Goal: Task Accomplishment & Management: Complete application form

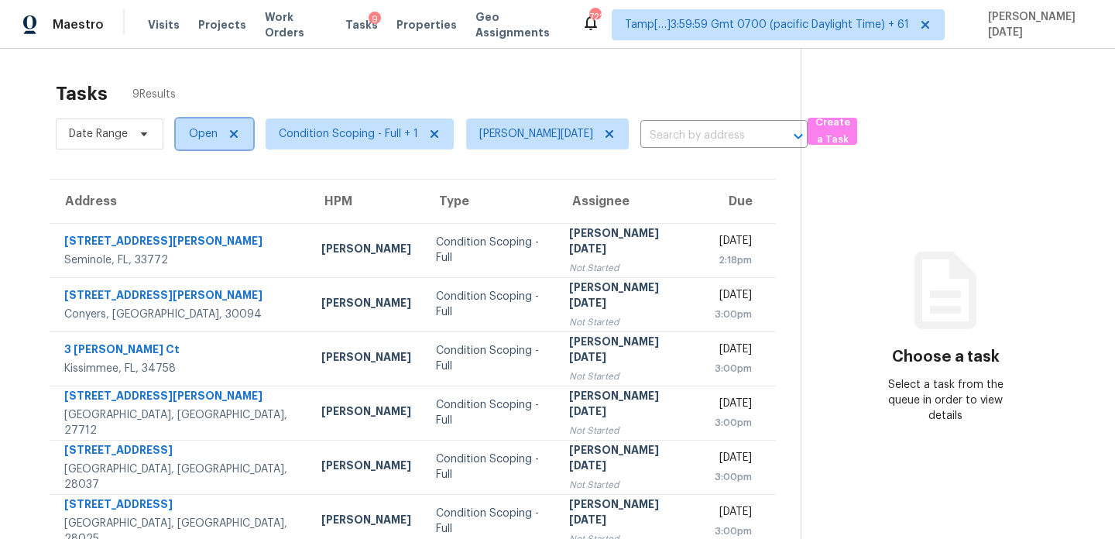
click at [215, 134] on span "Open" at bounding box center [203, 133] width 29 height 15
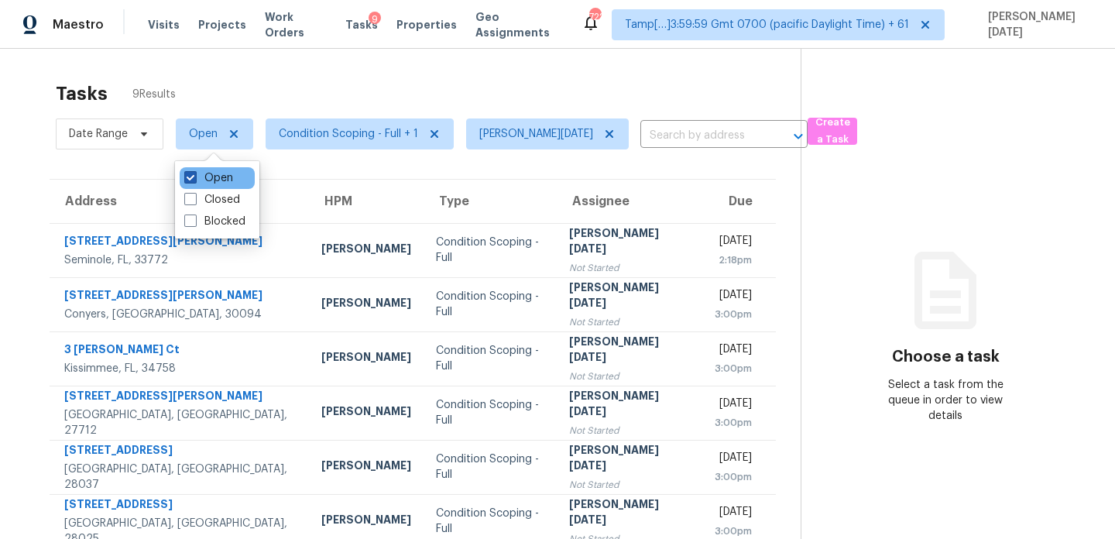
click at [214, 175] on label "Open" at bounding box center [208, 177] width 49 height 15
click at [194, 175] on input "Open" at bounding box center [189, 175] width 10 height 10
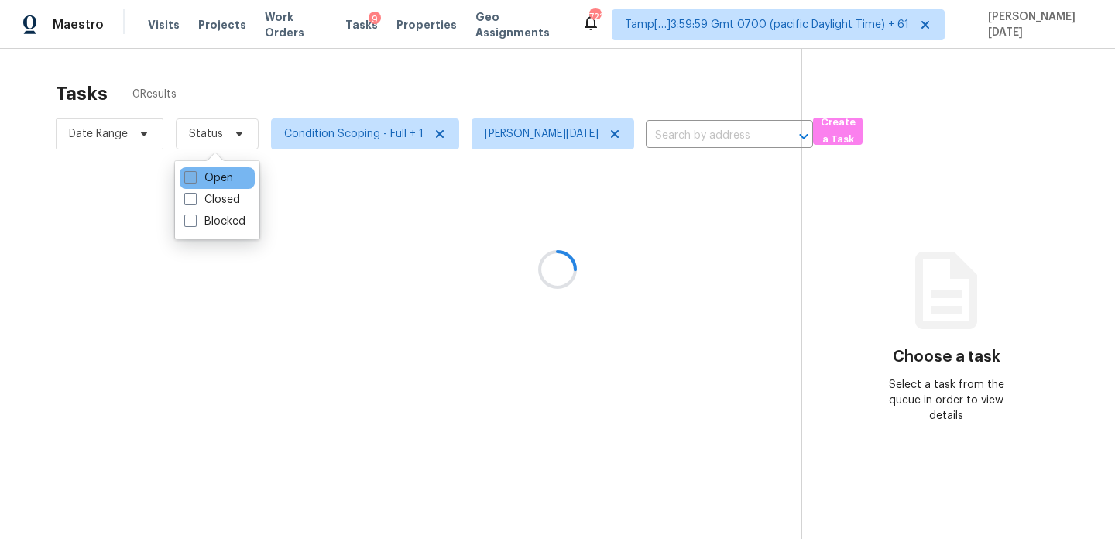
click at [214, 175] on label "Open" at bounding box center [208, 177] width 49 height 15
click at [194, 175] on input "Open" at bounding box center [189, 175] width 10 height 10
checkbox input "true"
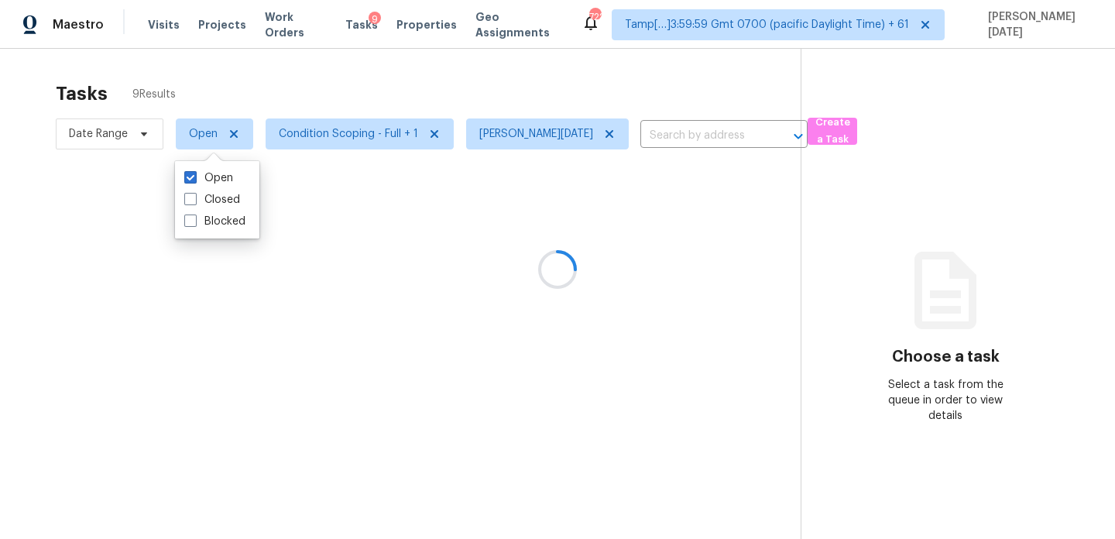
click at [341, 94] on div "Tasks 9 Results" at bounding box center [428, 94] width 745 height 40
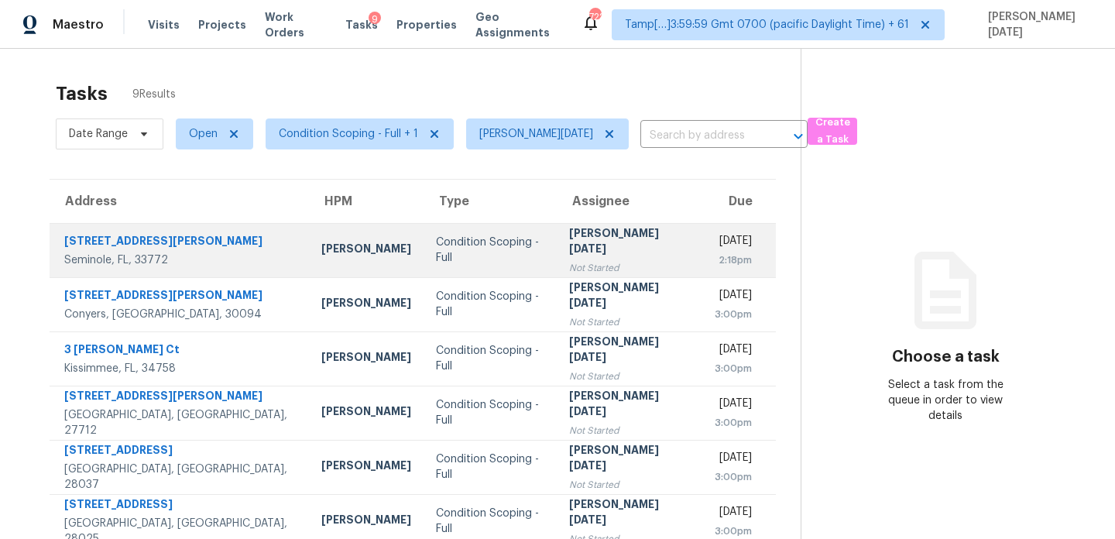
click at [475, 242] on div "Condition Scoping - Full" at bounding box center [490, 250] width 108 height 31
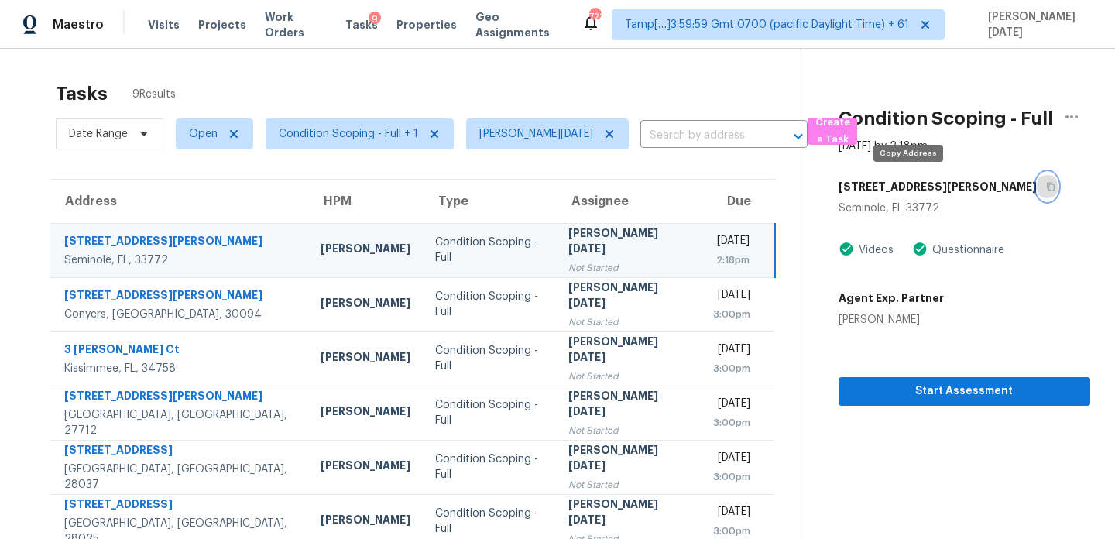
click at [1046, 187] on icon "button" at bounding box center [1050, 186] width 9 height 9
click at [191, 145] on span "Open" at bounding box center [214, 133] width 77 height 31
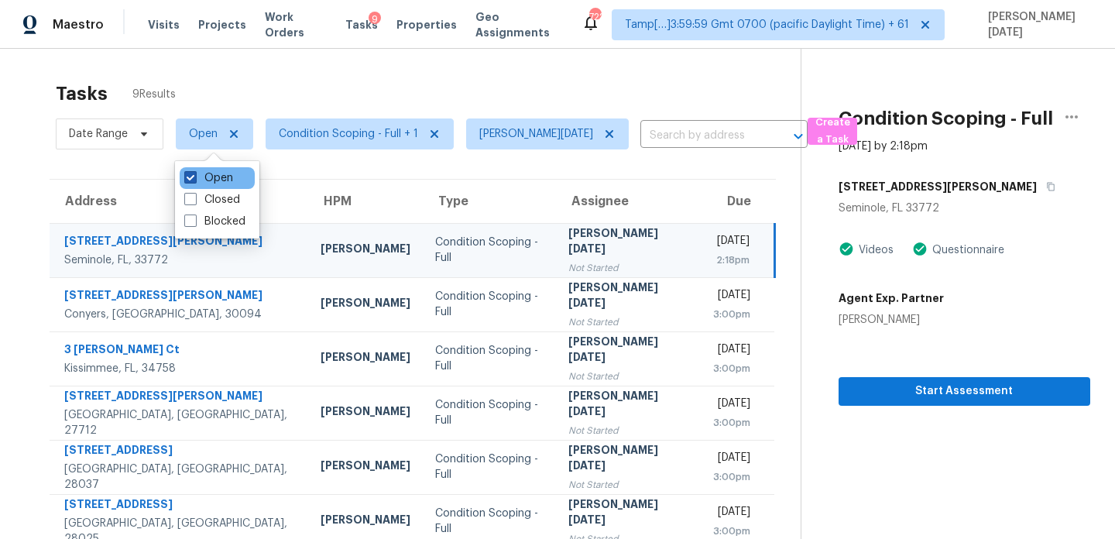
click at [197, 181] on label "Open" at bounding box center [208, 177] width 49 height 15
click at [194, 180] on input "Open" at bounding box center [189, 175] width 10 height 10
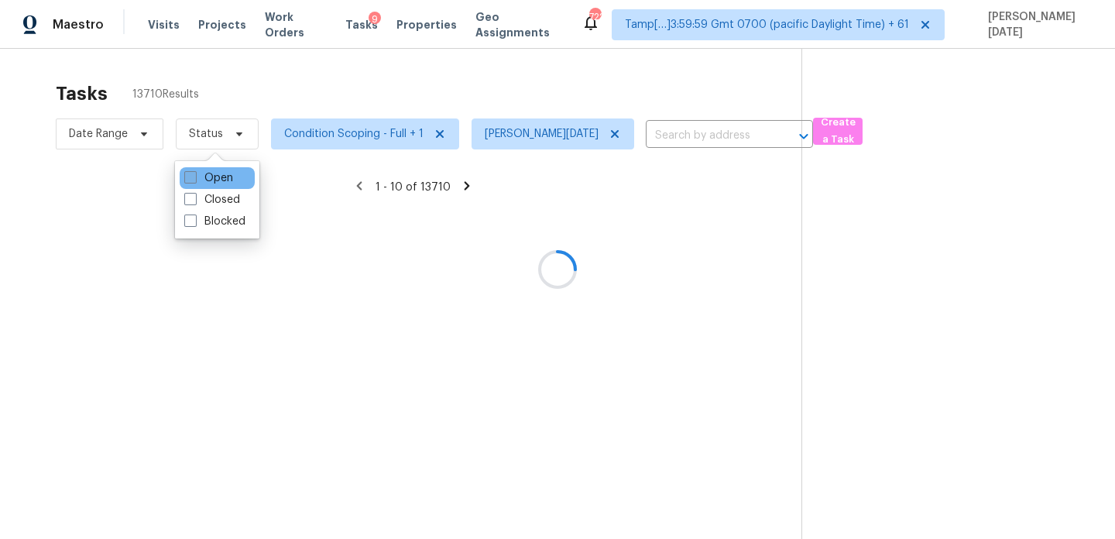
click at [197, 181] on label "Open" at bounding box center [208, 177] width 49 height 15
click at [194, 180] on input "Open" at bounding box center [189, 175] width 10 height 10
checkbox input "true"
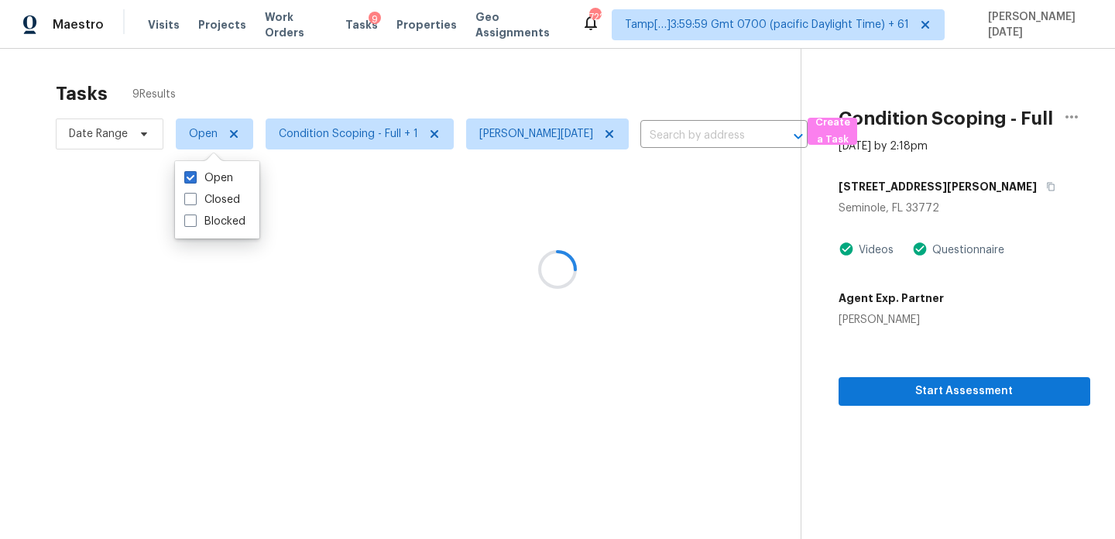
click at [310, 96] on div "Tasks 9 Results" at bounding box center [428, 94] width 745 height 40
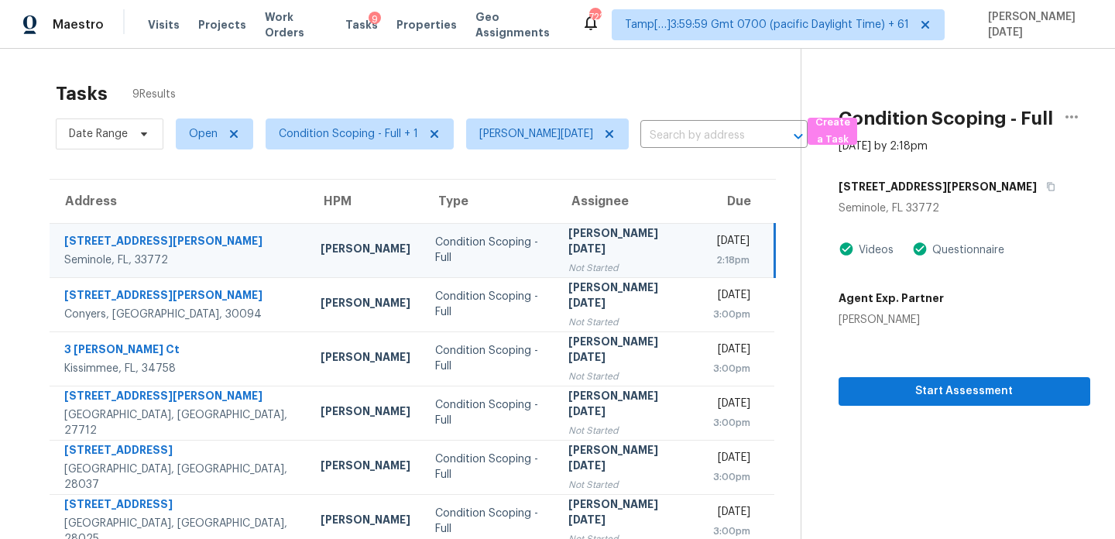
click at [712, 252] on div "2:18pm" at bounding box center [730, 259] width 37 height 15
click at [1047, 184] on icon "button" at bounding box center [1051, 187] width 8 height 9
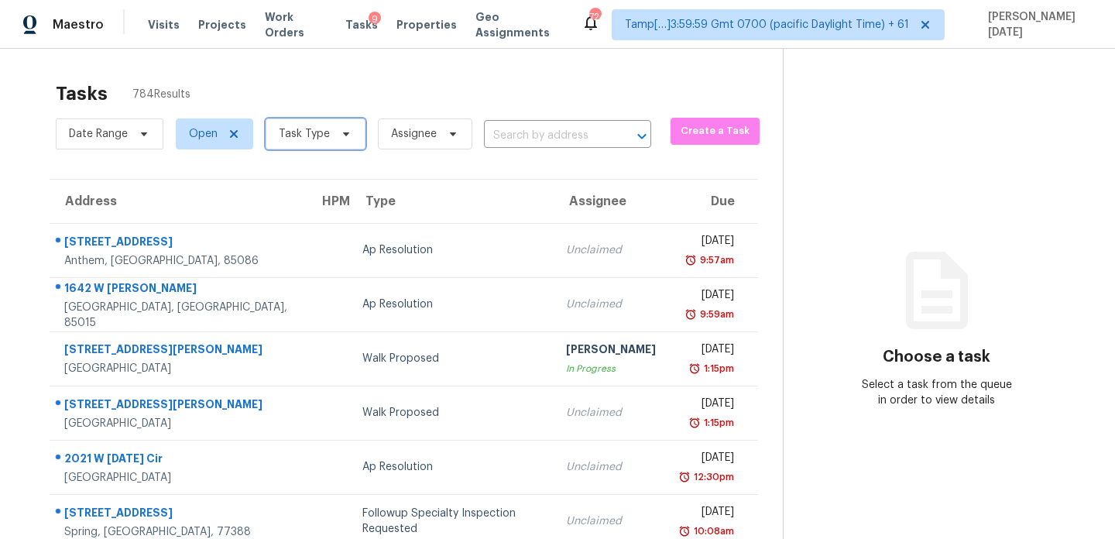
click at [297, 137] on span "Task Type" at bounding box center [304, 133] width 51 height 15
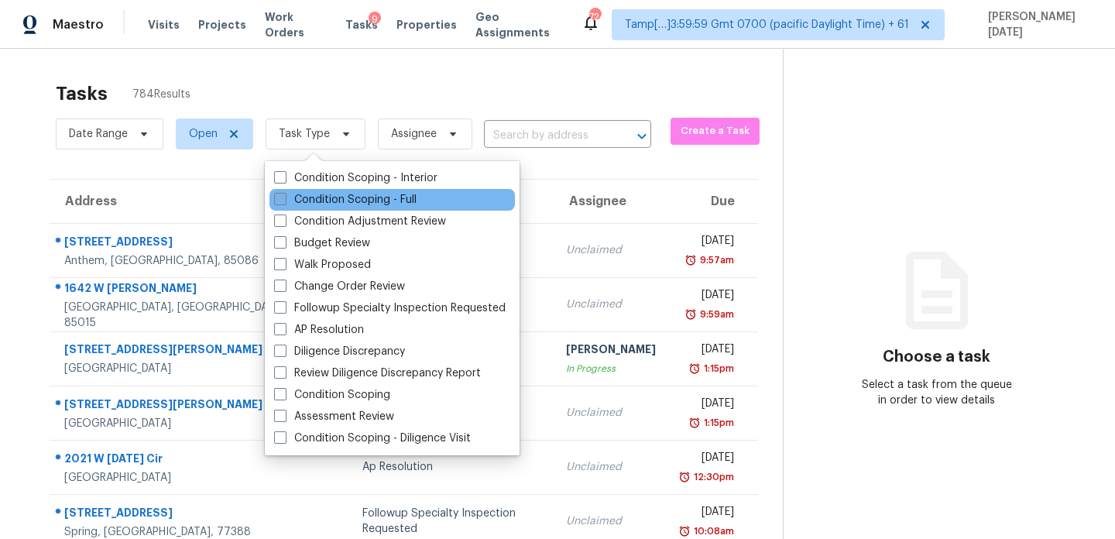
click at [290, 193] on label "Condition Scoping - Full" at bounding box center [345, 199] width 142 height 15
click at [284, 193] on input "Condition Scoping - Full" at bounding box center [279, 197] width 10 height 10
checkbox input "true"
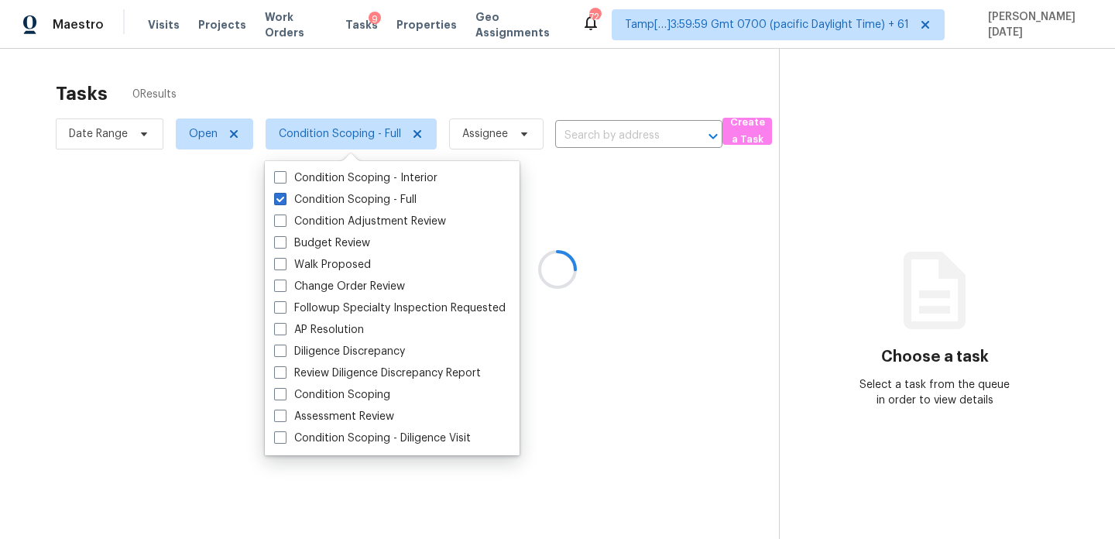
click at [379, 122] on div at bounding box center [557, 269] width 1115 height 539
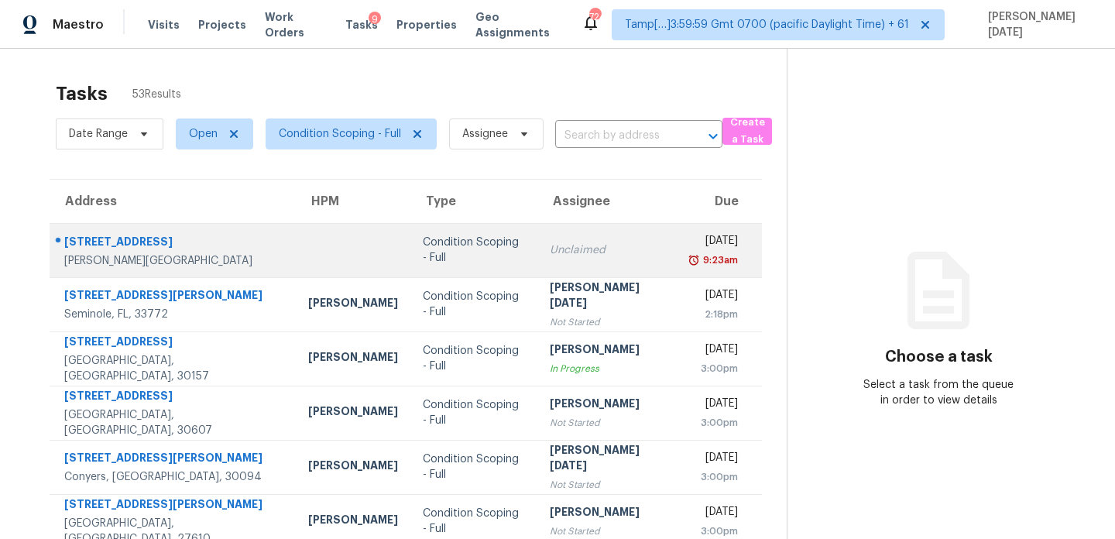
click at [691, 259] on div "9:23am" at bounding box center [714, 259] width 47 height 15
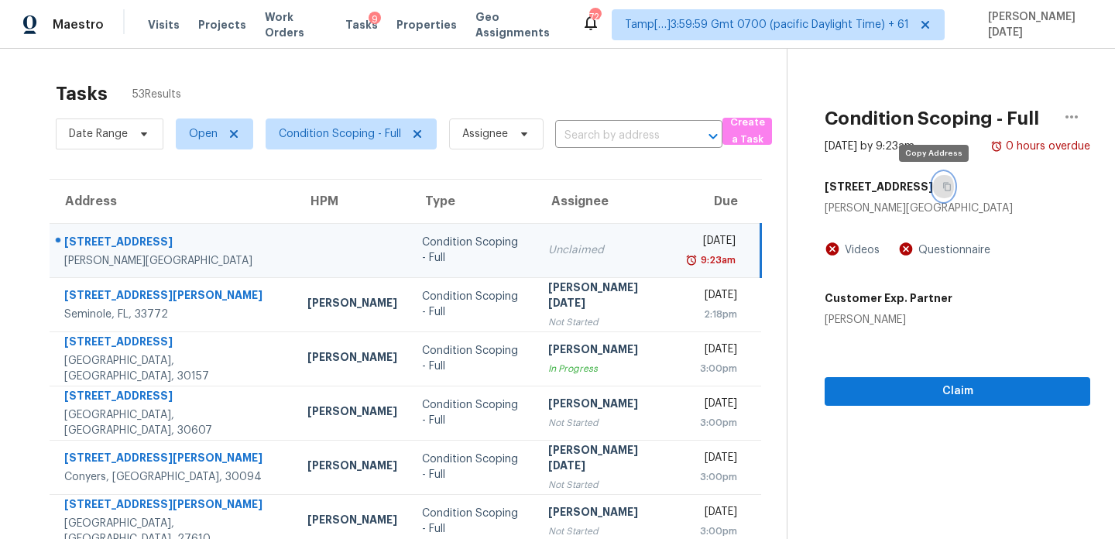
click at [938, 193] on button "button" at bounding box center [943, 187] width 21 height 28
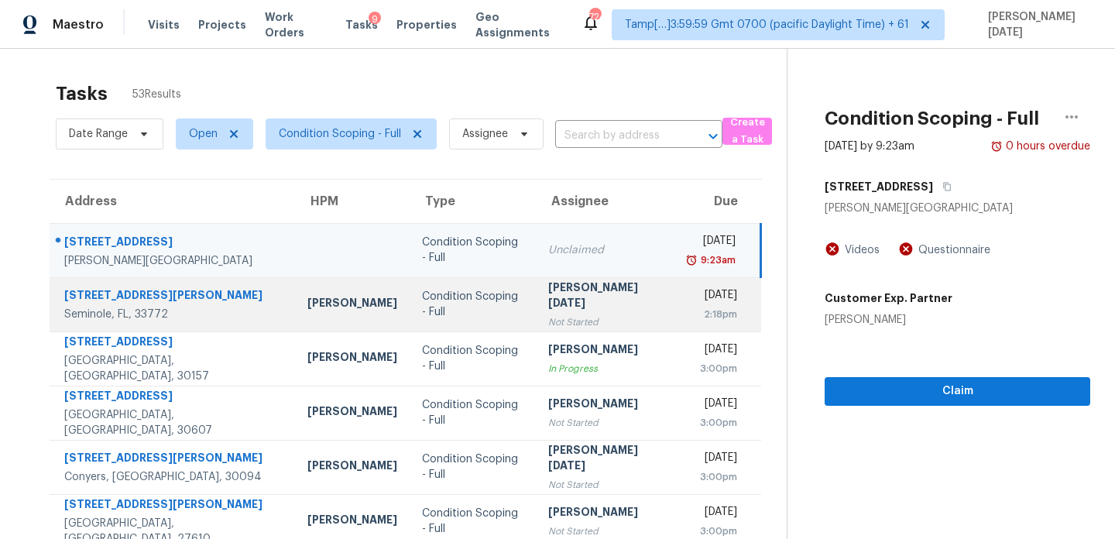
click at [587, 314] on div "Not Started" at bounding box center [606, 321] width 116 height 15
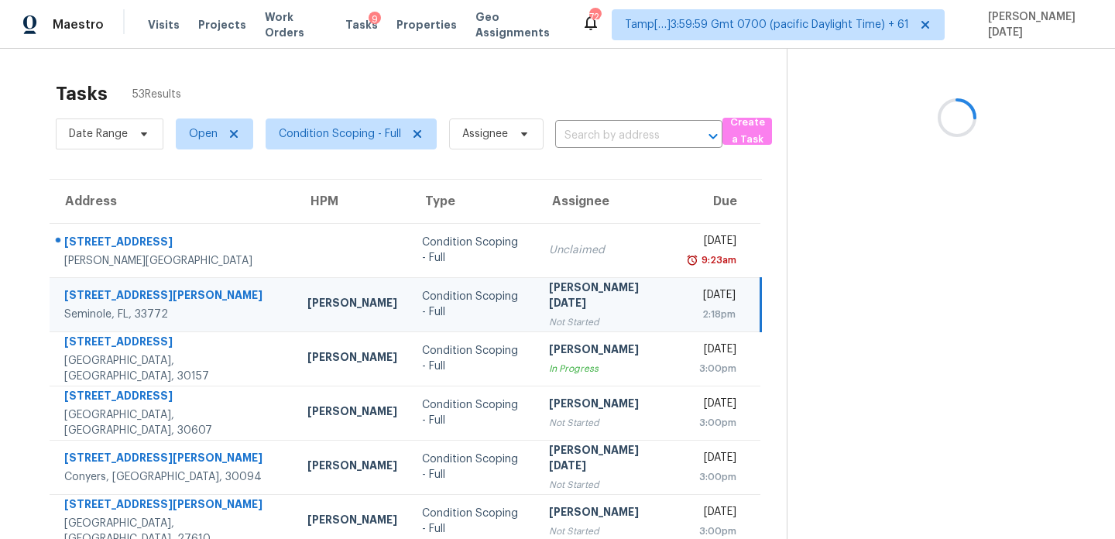
click at [587, 314] on div "Not Started" at bounding box center [607, 321] width 116 height 15
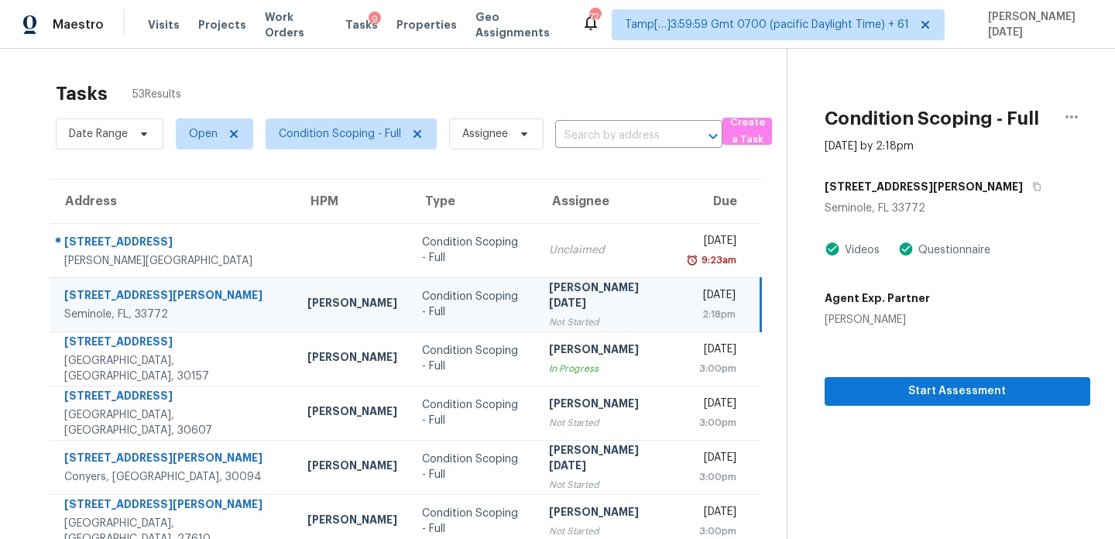
click at [587, 314] on div "Not Started" at bounding box center [607, 321] width 116 height 15
click at [593, 293] on div "[PERSON_NAME][DATE]" at bounding box center [607, 297] width 116 height 35
click at [948, 395] on span "Start Assessment" at bounding box center [957, 391] width 241 height 19
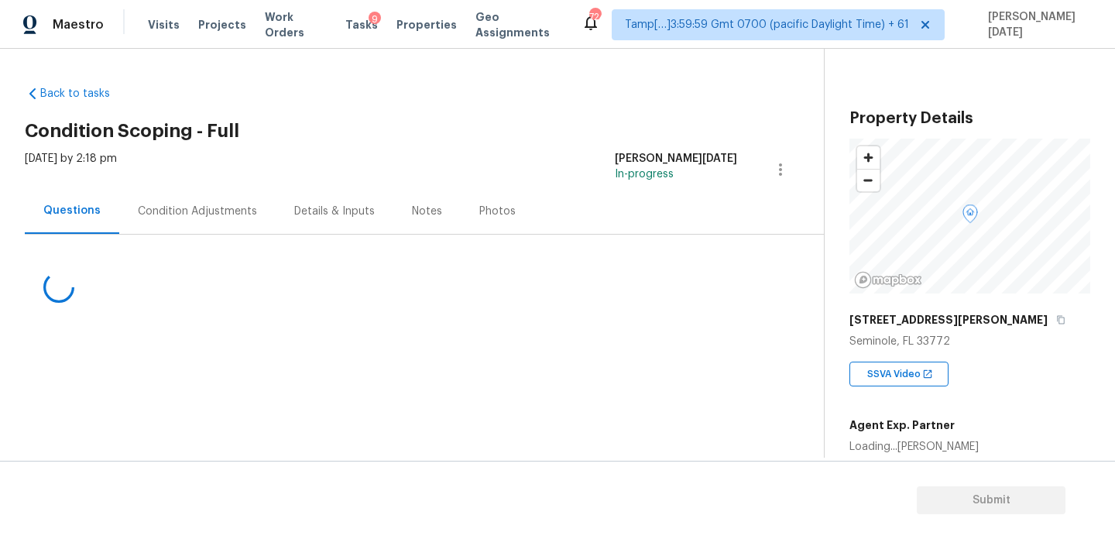
click at [232, 213] on div "Condition Adjustments" at bounding box center [197, 211] width 119 height 15
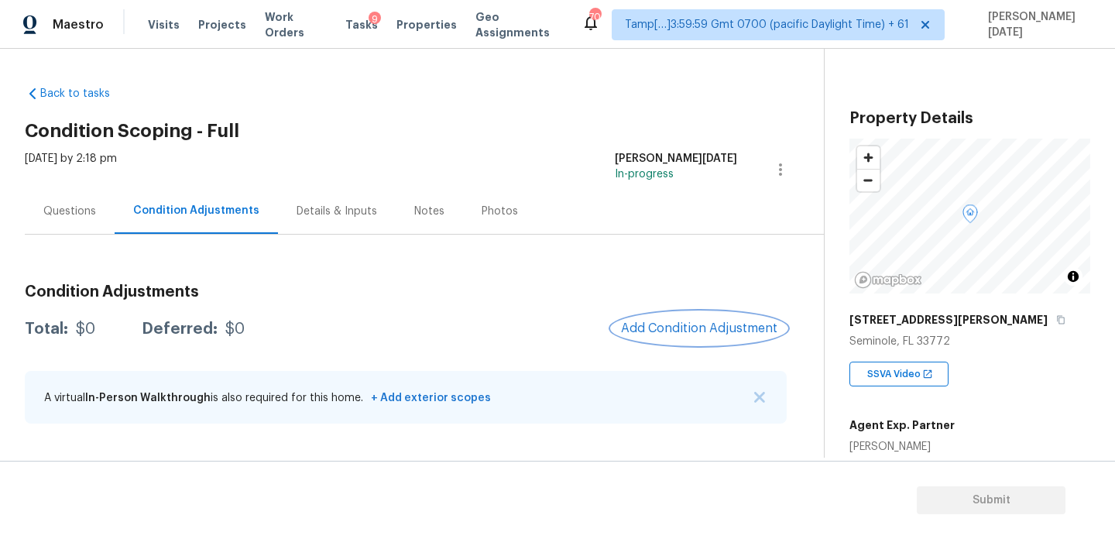
click at [694, 330] on span "Add Condition Adjustment" at bounding box center [699, 328] width 156 height 14
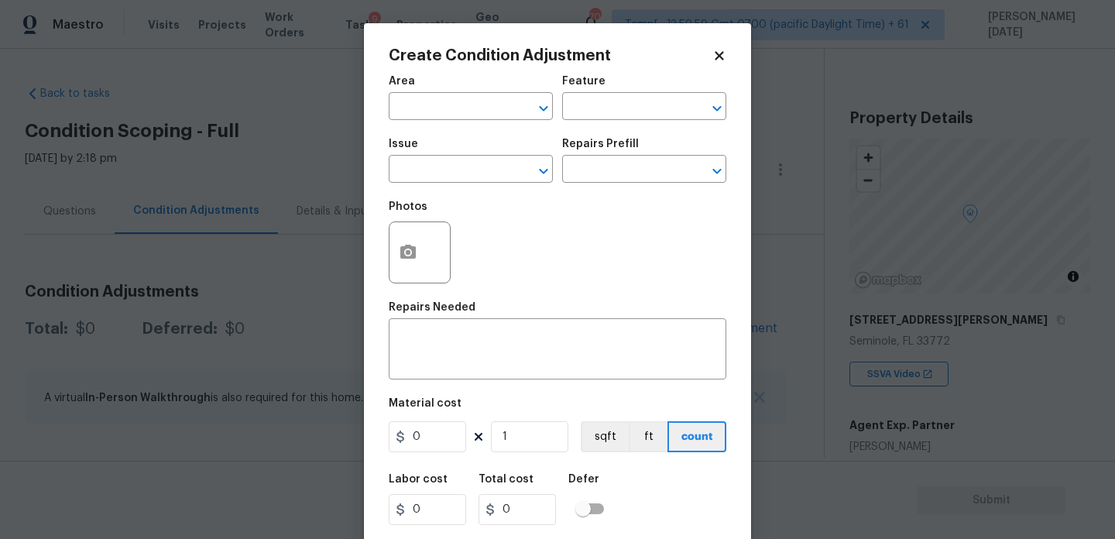
click at [432, 87] on div "Area" at bounding box center [471, 86] width 164 height 20
click at [426, 117] on input "text" at bounding box center [449, 108] width 121 height 24
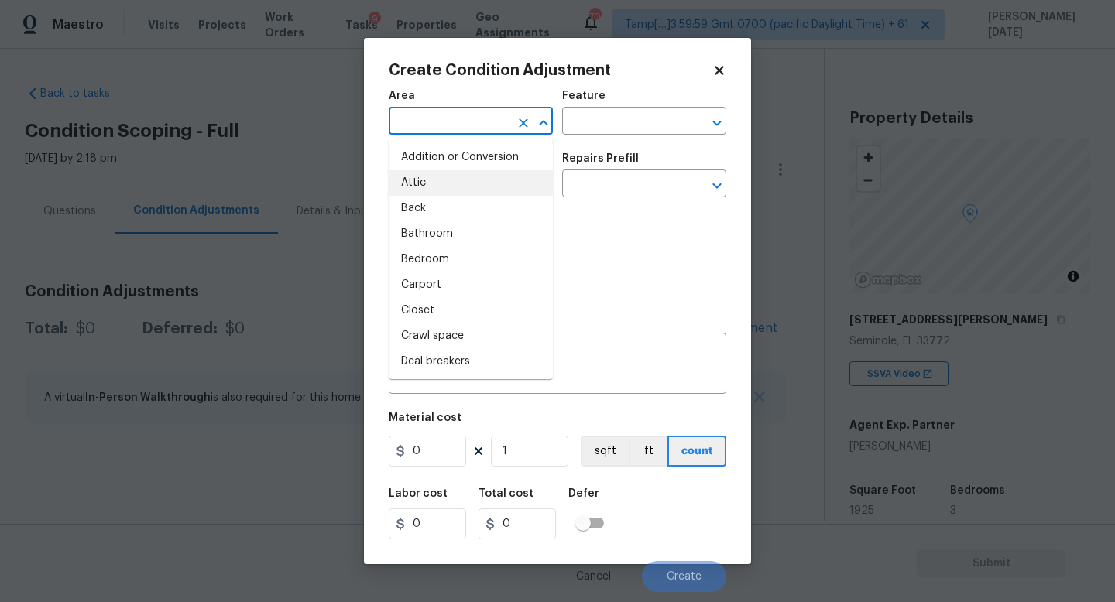
click at [477, 121] on input "text" at bounding box center [449, 123] width 121 height 24
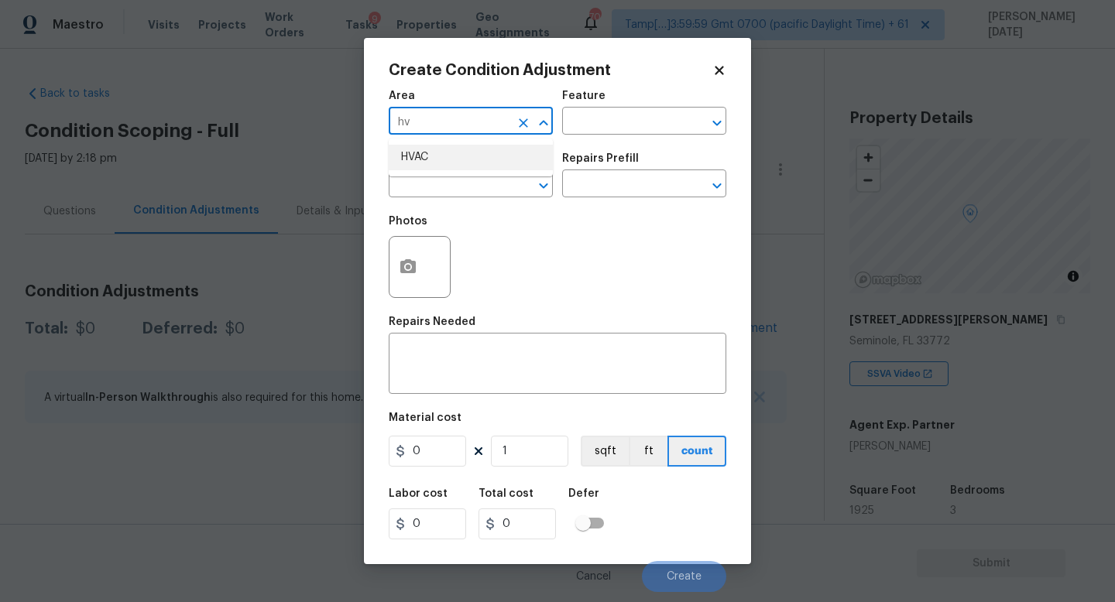
click at [474, 166] on li "HVAC" at bounding box center [471, 158] width 164 height 26
type input "HVAC"
click at [465, 177] on input "text" at bounding box center [449, 185] width 121 height 24
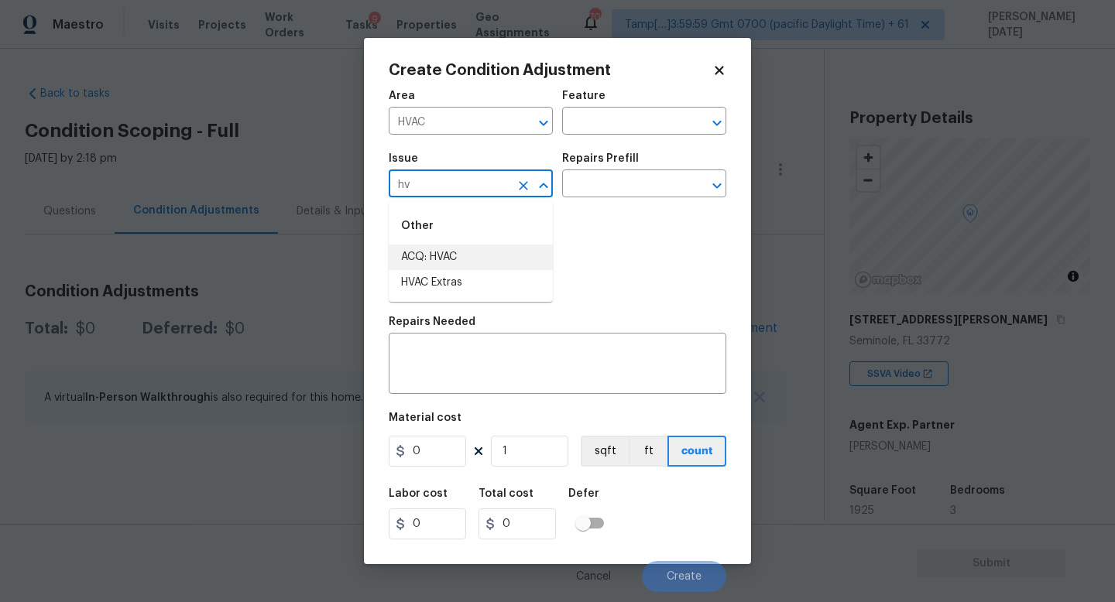
click at [463, 259] on li "ACQ: HVAC" at bounding box center [471, 258] width 164 height 26
type input "ACQ: HVAC"
click at [629, 174] on input "text" at bounding box center [622, 185] width 121 height 24
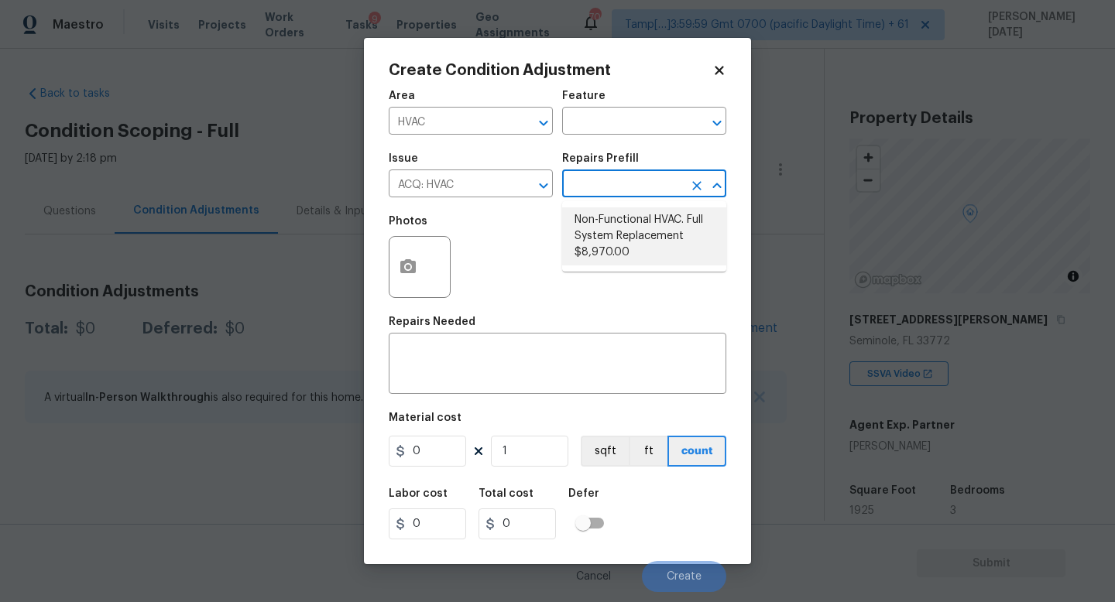
click at [634, 232] on li "Non-Functional HVAC. Full System Replacement $8,970.00" at bounding box center [644, 237] width 164 height 58
type input "Acquisition"
type textarea "Acquisition Scope: Full System Replacement"
type input "8970"
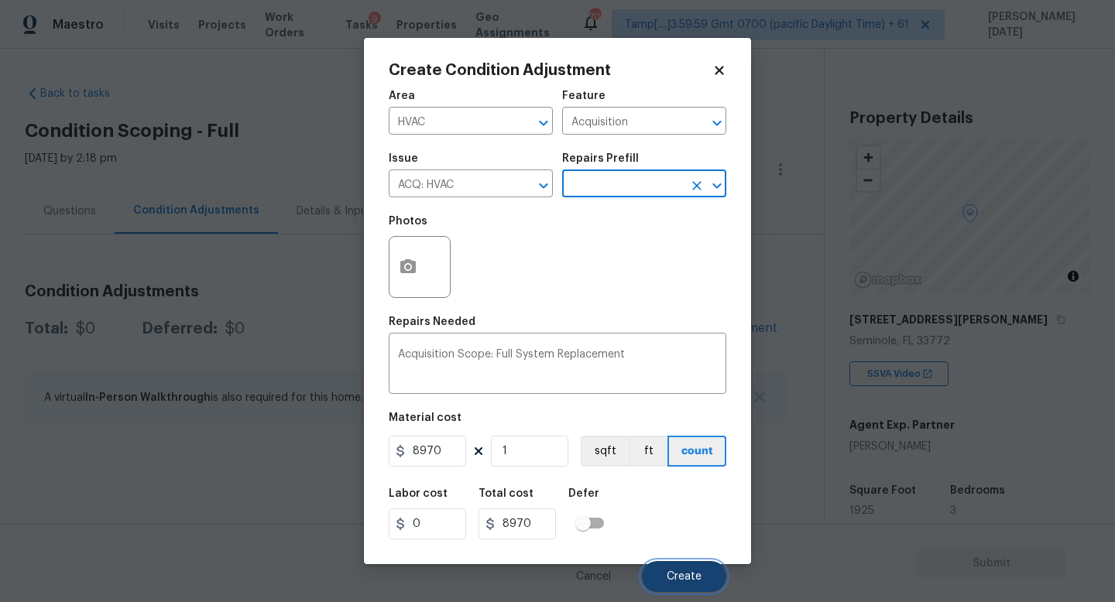
click at [682, 538] on span "Create" at bounding box center [684, 577] width 35 height 12
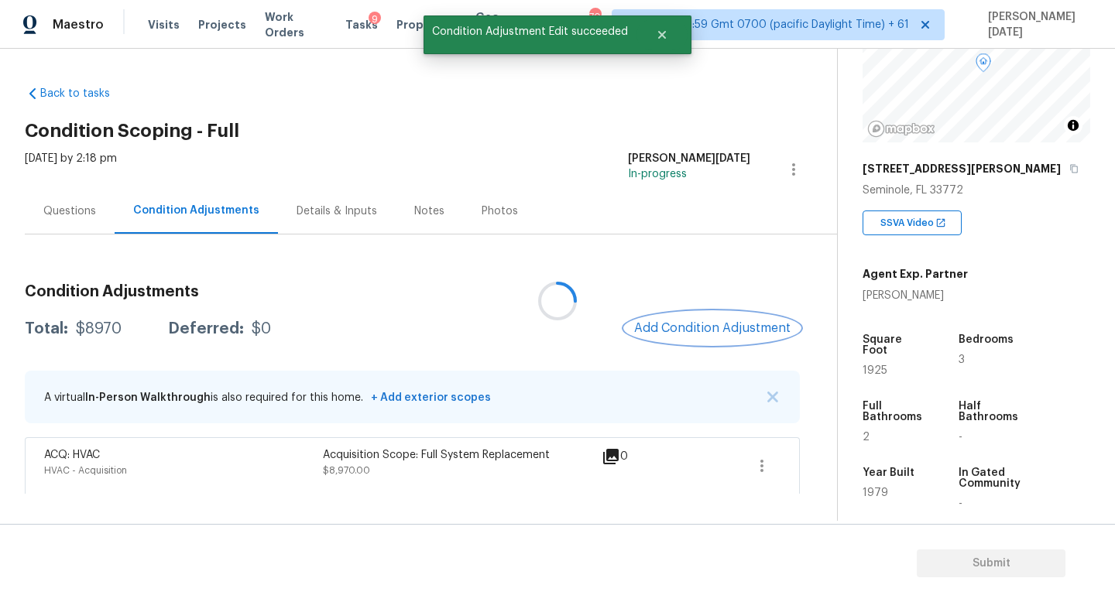
scroll to position [165, 0]
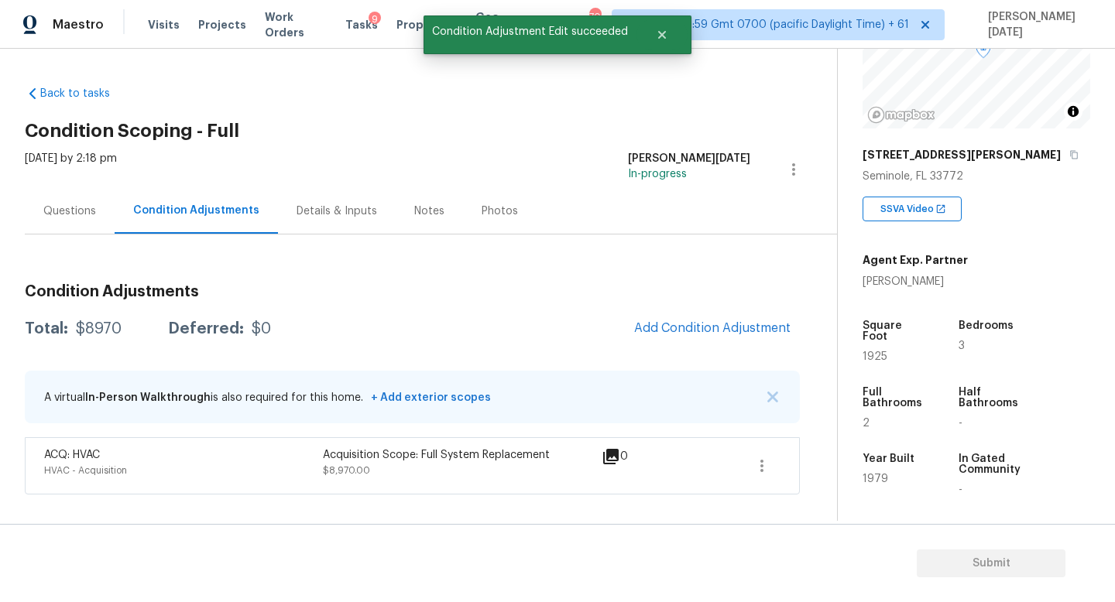
click at [875, 352] on span "1925" at bounding box center [875, 357] width 25 height 11
copy span "1925"
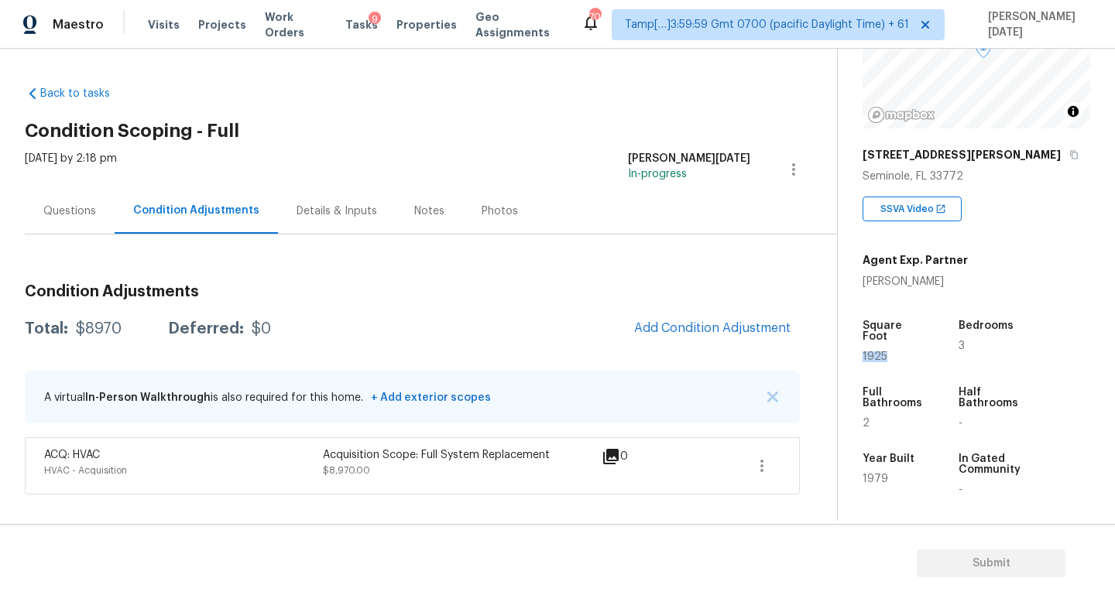
click at [51, 213] on div "Questions" at bounding box center [69, 211] width 53 height 15
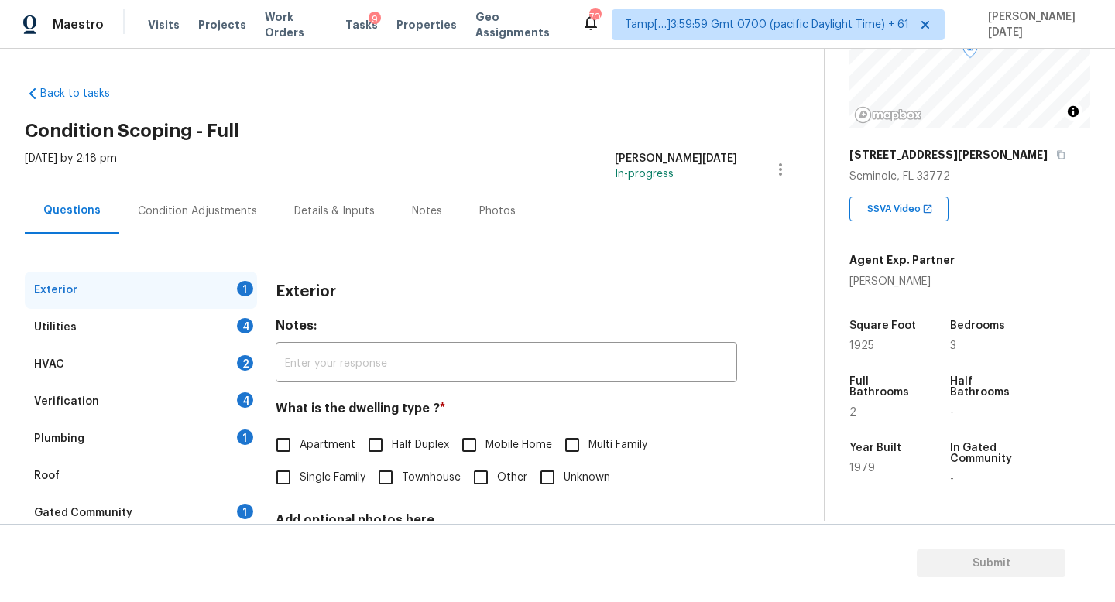
scroll to position [143, 0]
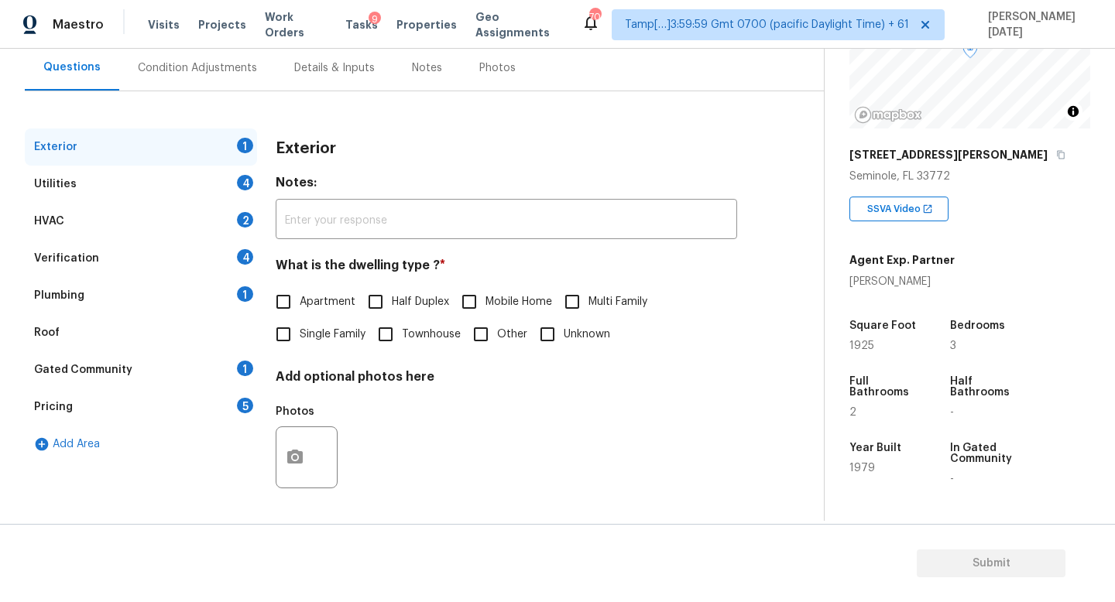
click at [122, 187] on div "Utilities 4" at bounding box center [141, 184] width 232 height 37
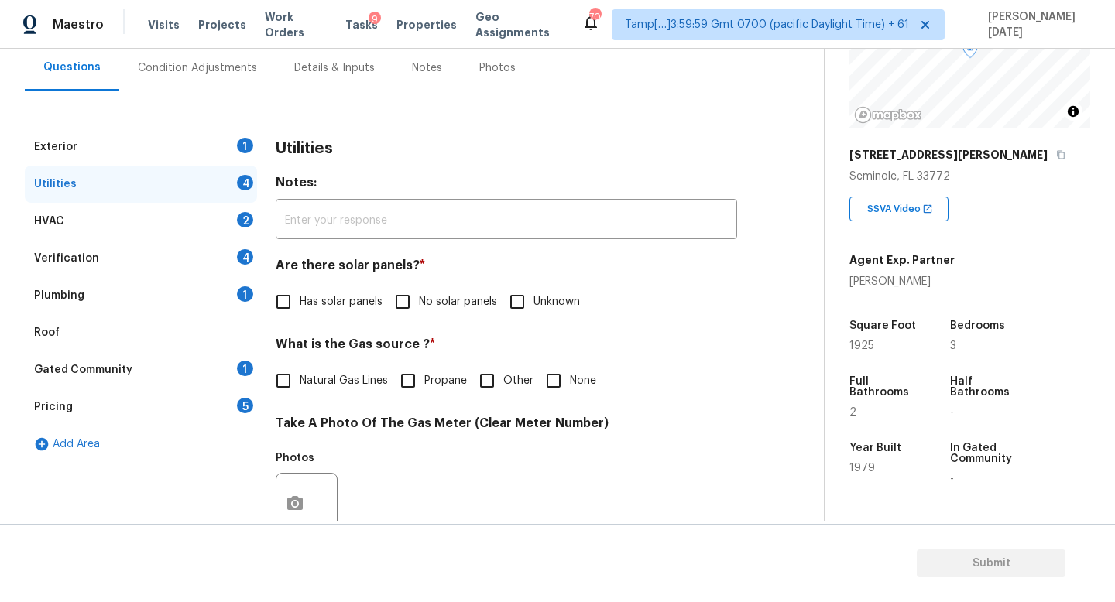
click at [306, 370] on label "Natural Gas Lines" at bounding box center [327, 381] width 121 height 33
click at [300, 370] on input "Natural Gas Lines" at bounding box center [283, 381] width 33 height 33
checkbox input "true"
click at [419, 309] on span "No solar panels" at bounding box center [458, 302] width 78 height 16
click at [418, 309] on input "No solar panels" at bounding box center [402, 302] width 33 height 33
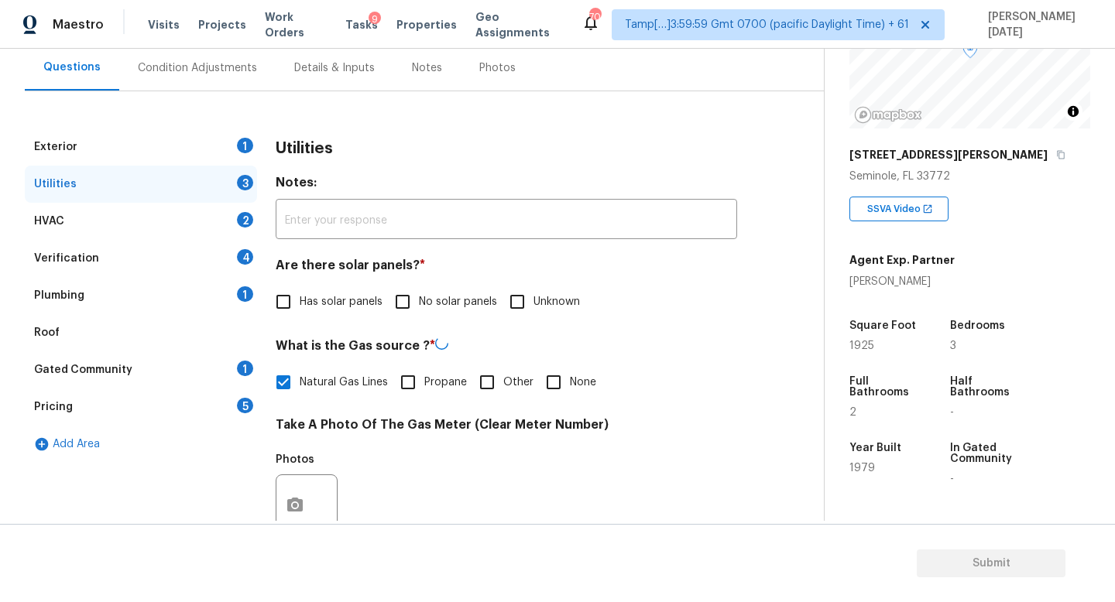
checkbox input "true"
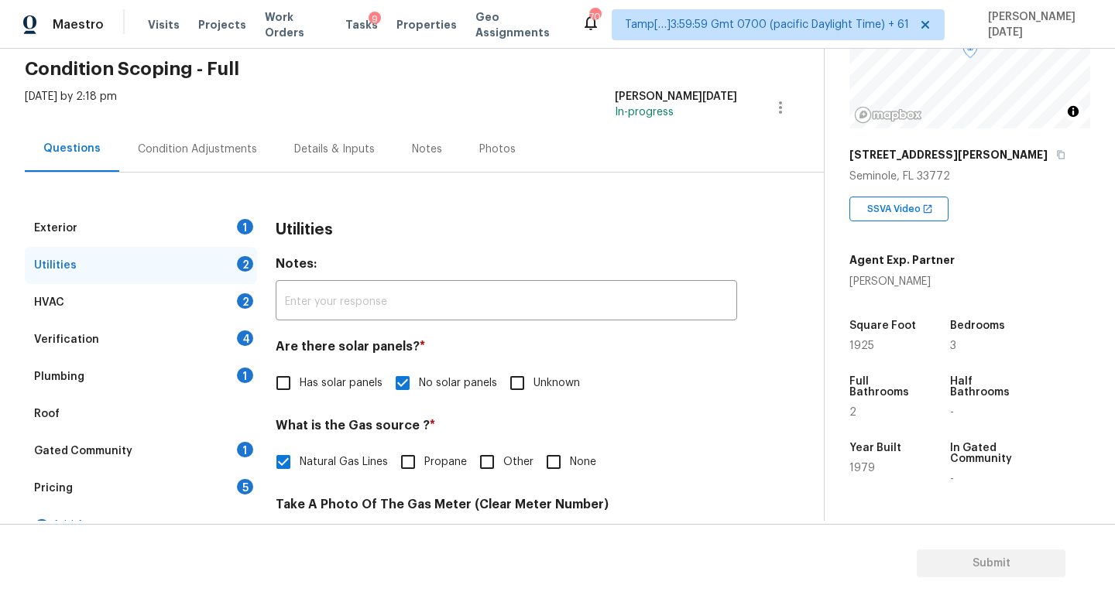
scroll to position [17, 0]
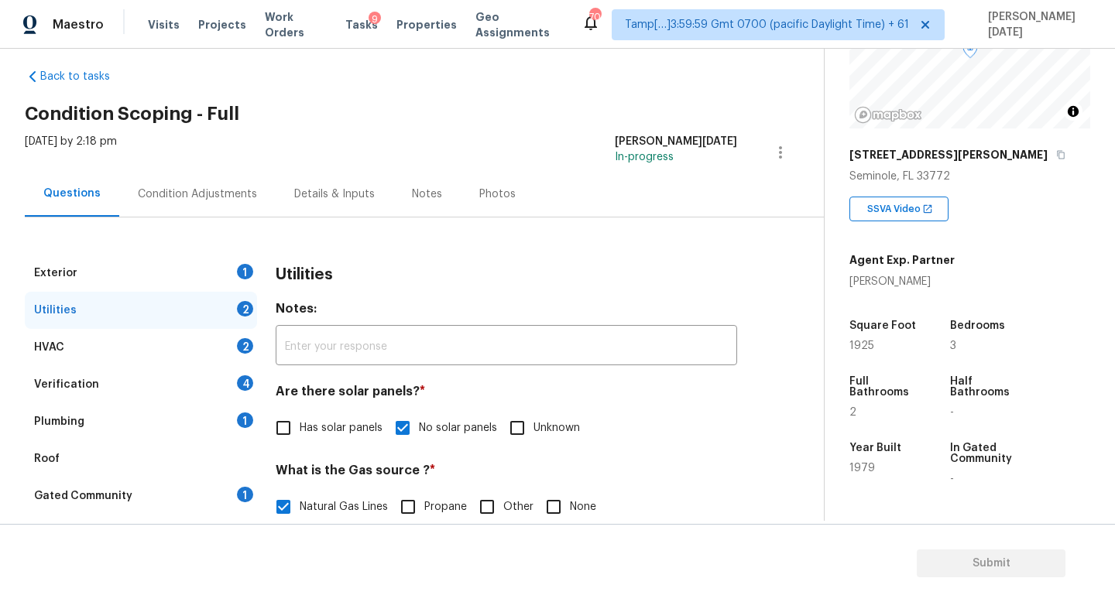
click at [193, 187] on div "Condition Adjustments" at bounding box center [197, 194] width 119 height 15
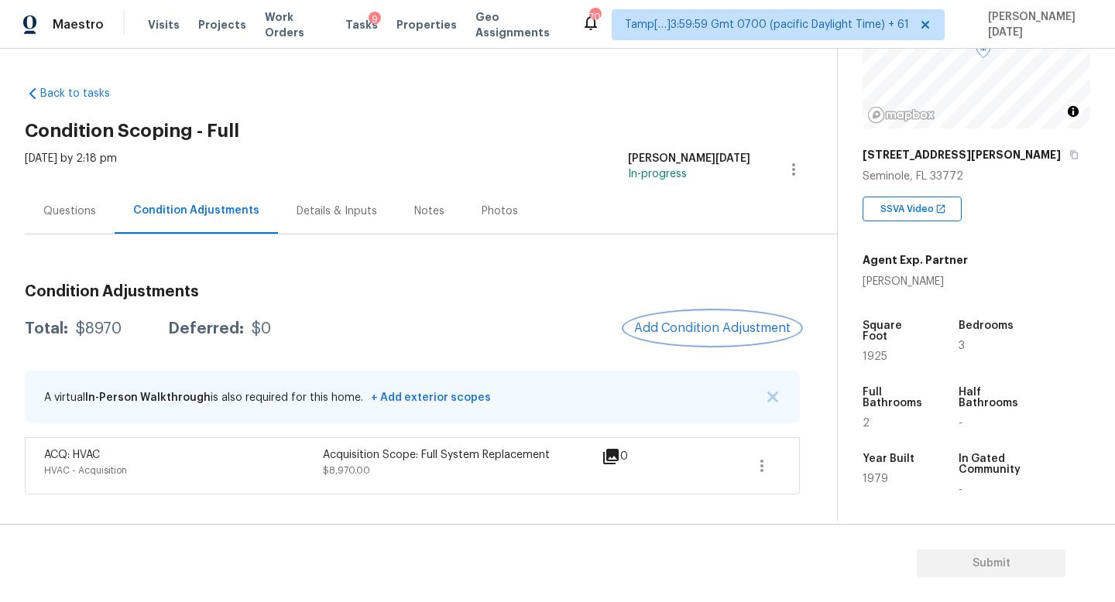
click at [710, 319] on button "Add Condition Adjustment" at bounding box center [712, 328] width 175 height 33
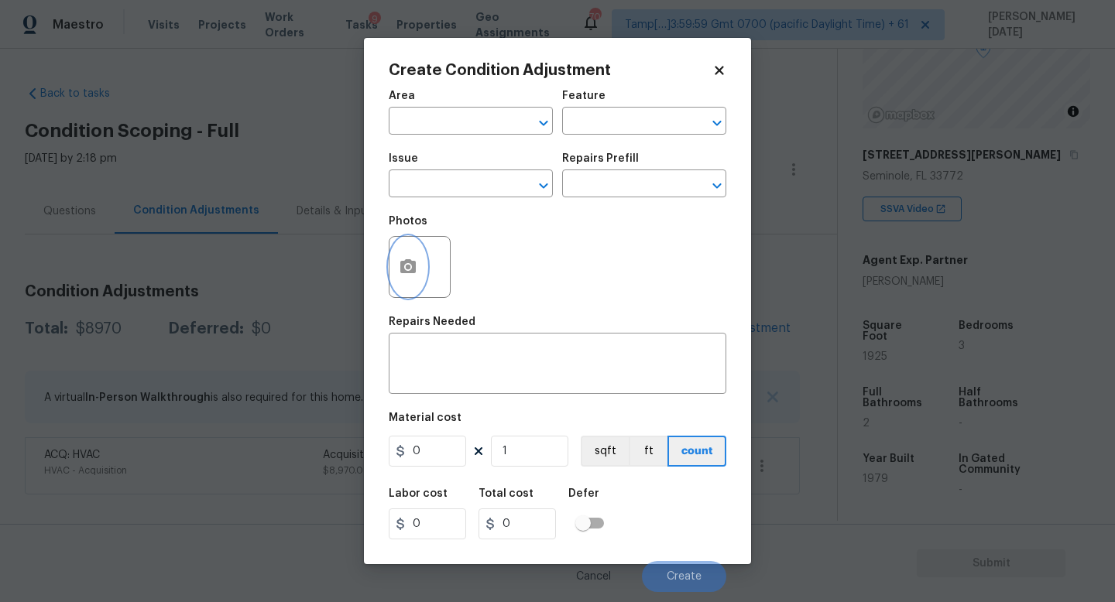
click at [400, 283] on button "button" at bounding box center [407, 267] width 37 height 60
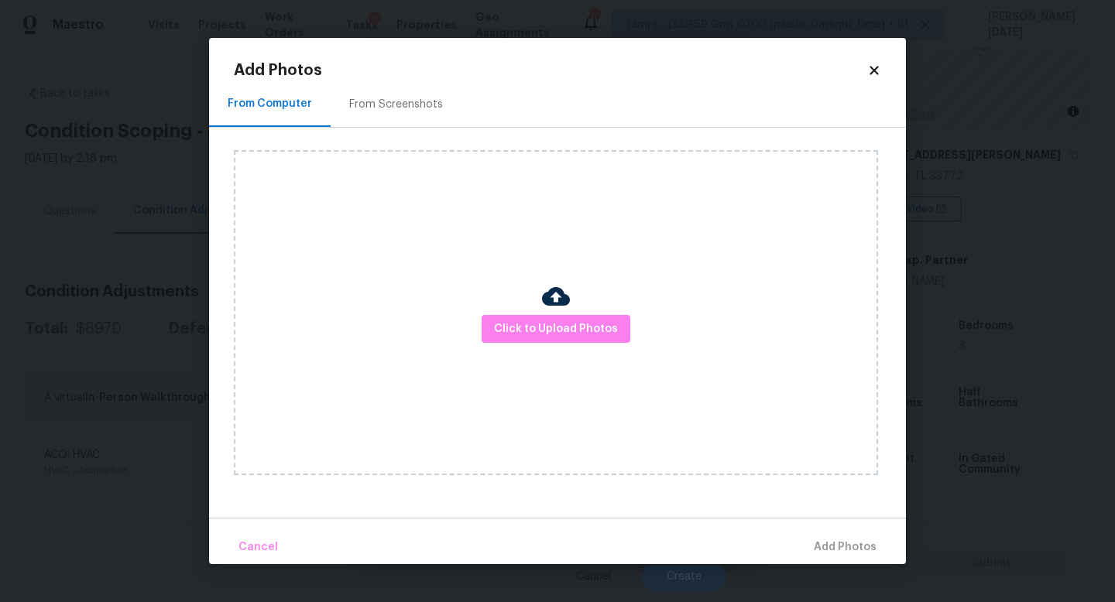
click at [395, 99] on div "From Screenshots" at bounding box center [396, 104] width 94 height 15
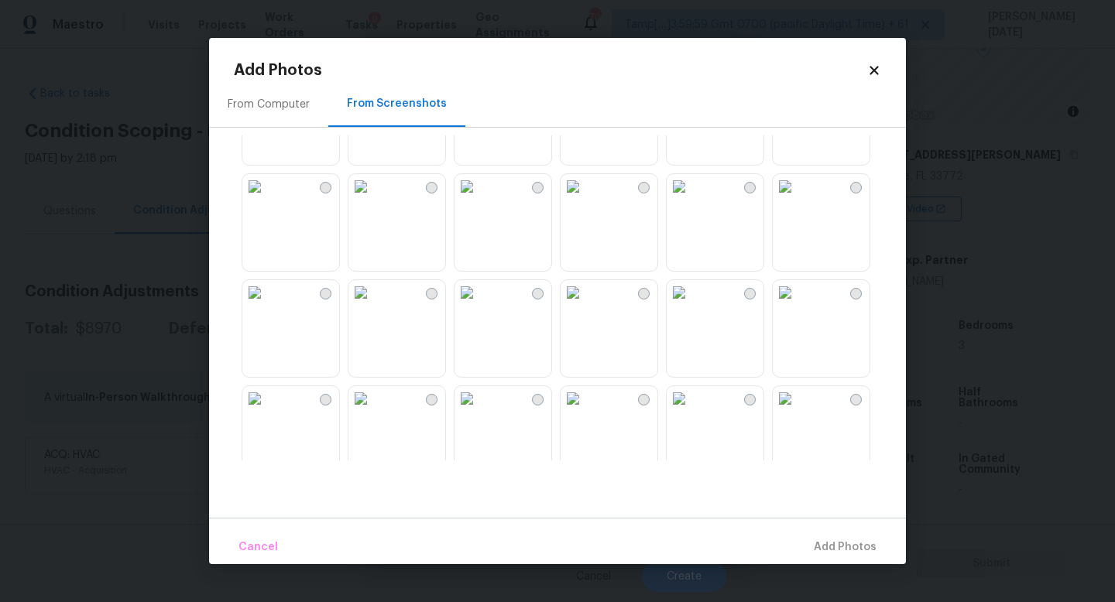
scroll to position [1479, 0]
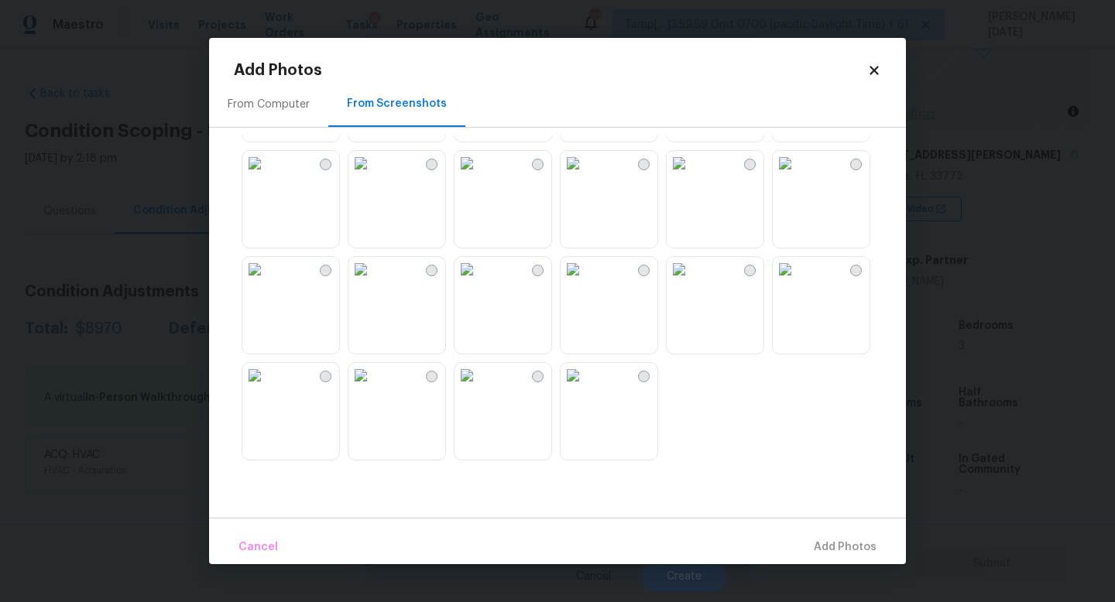
click at [691, 282] on img at bounding box center [679, 269] width 25 height 25
click at [265, 108] on div "From Computer" at bounding box center [269, 104] width 82 height 15
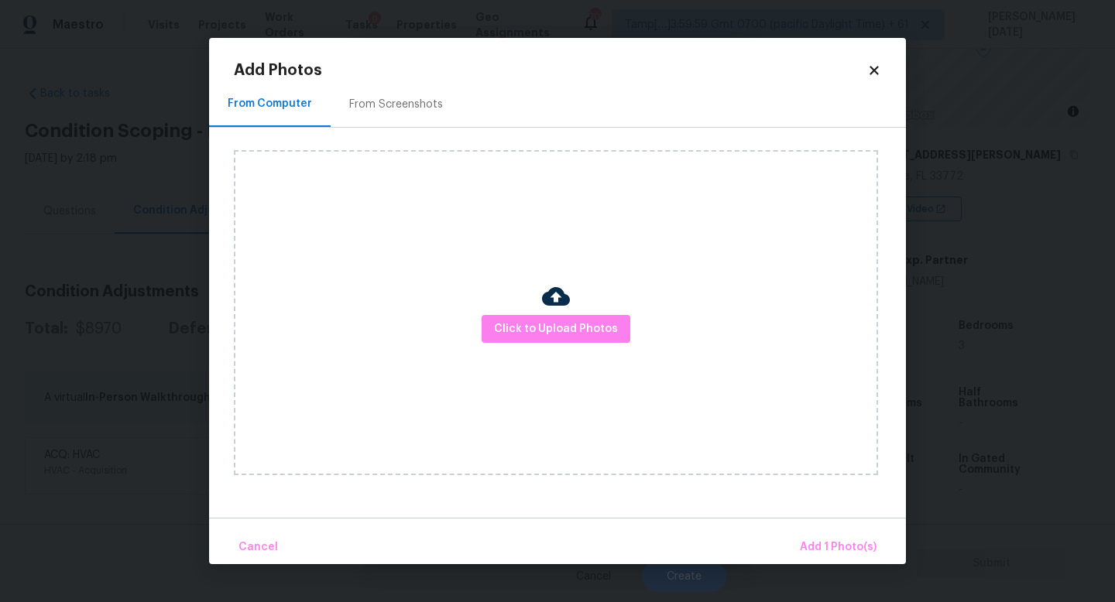
click at [571, 346] on div "Click to Upload Photos" at bounding box center [556, 312] width 644 height 325
click at [595, 317] on button "Click to Upload Photos" at bounding box center [556, 329] width 149 height 29
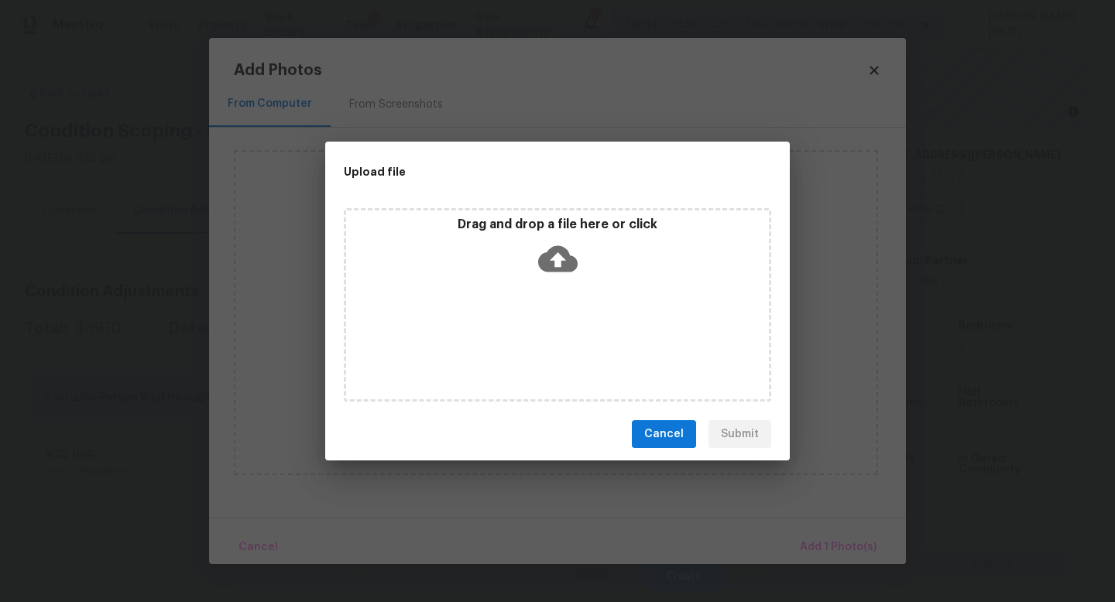
click at [595, 317] on div "Drag and drop a file here or click" at bounding box center [557, 305] width 427 height 194
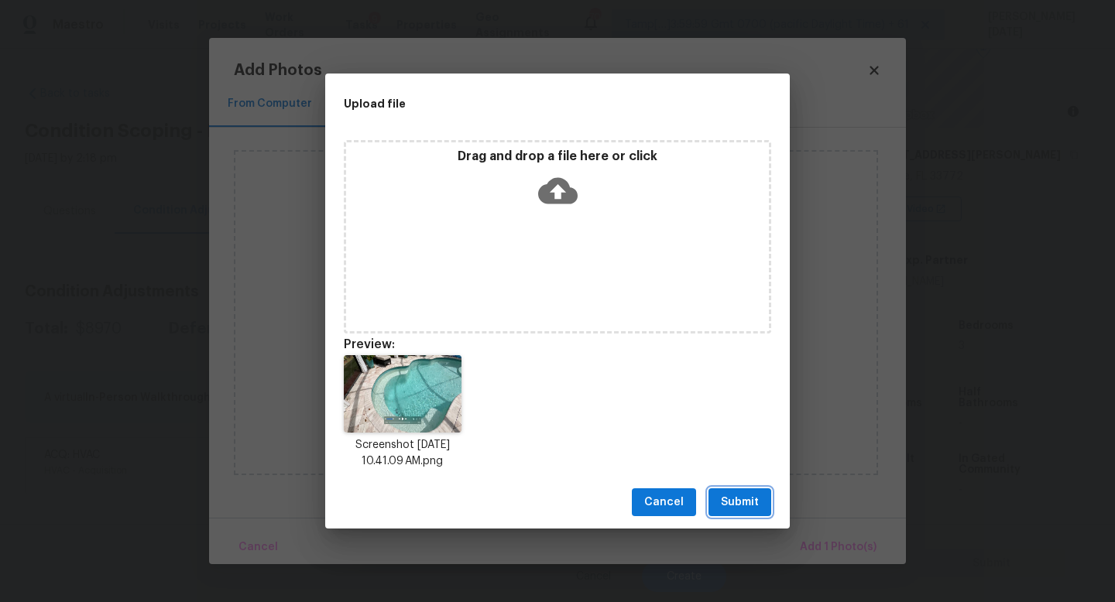
click at [725, 506] on span "Submit" at bounding box center [740, 502] width 38 height 19
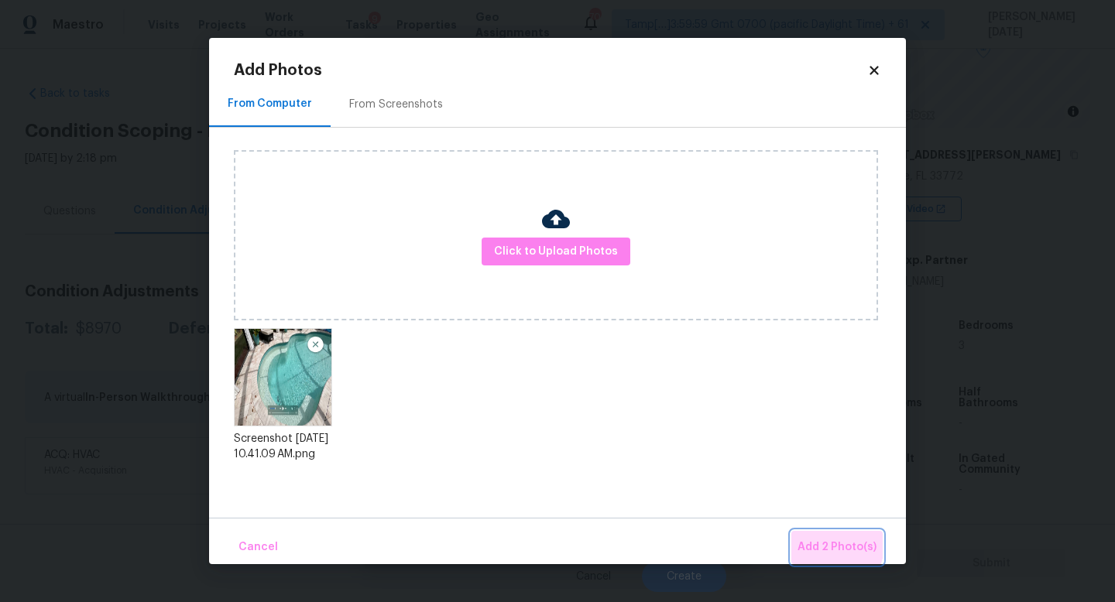
click at [818, 538] on span "Add 2 Photo(s)" at bounding box center [836, 547] width 79 height 19
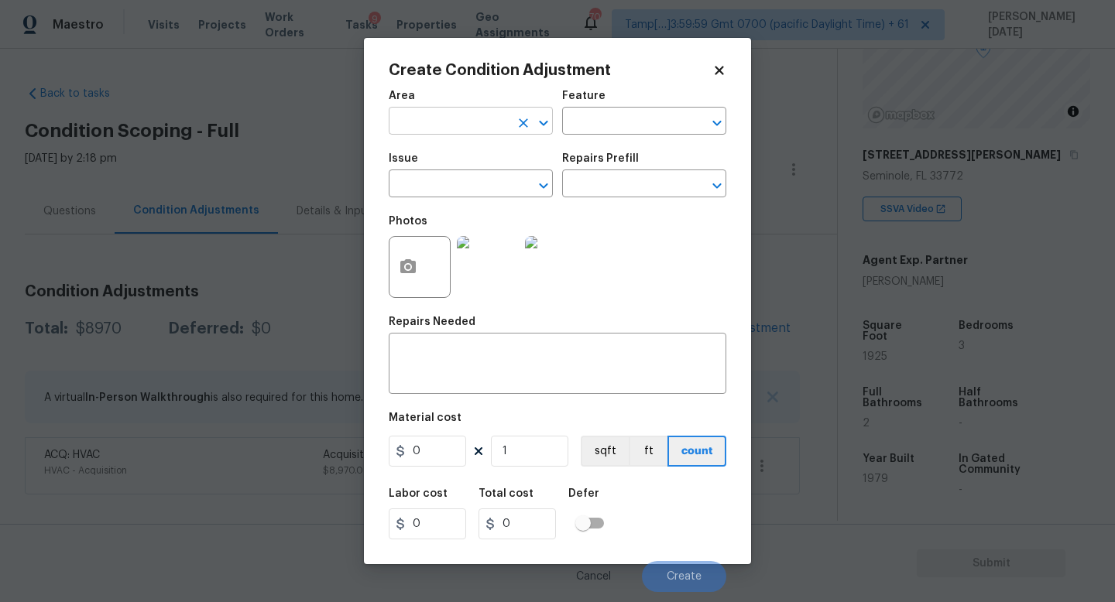
click at [421, 130] on input "text" at bounding box center [449, 123] width 121 height 24
type input "o"
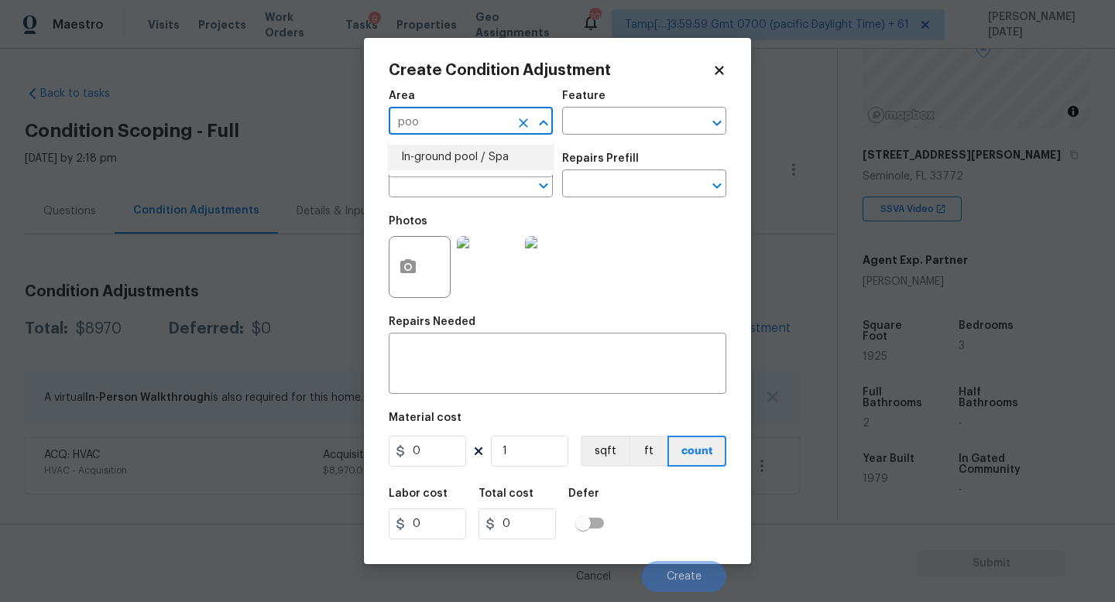
click at [434, 157] on li "In-ground pool / Spa" at bounding box center [471, 158] width 164 height 26
type input "In-ground pool / Spa"
click at [425, 207] on div "Photos" at bounding box center [421, 257] width 65 height 101
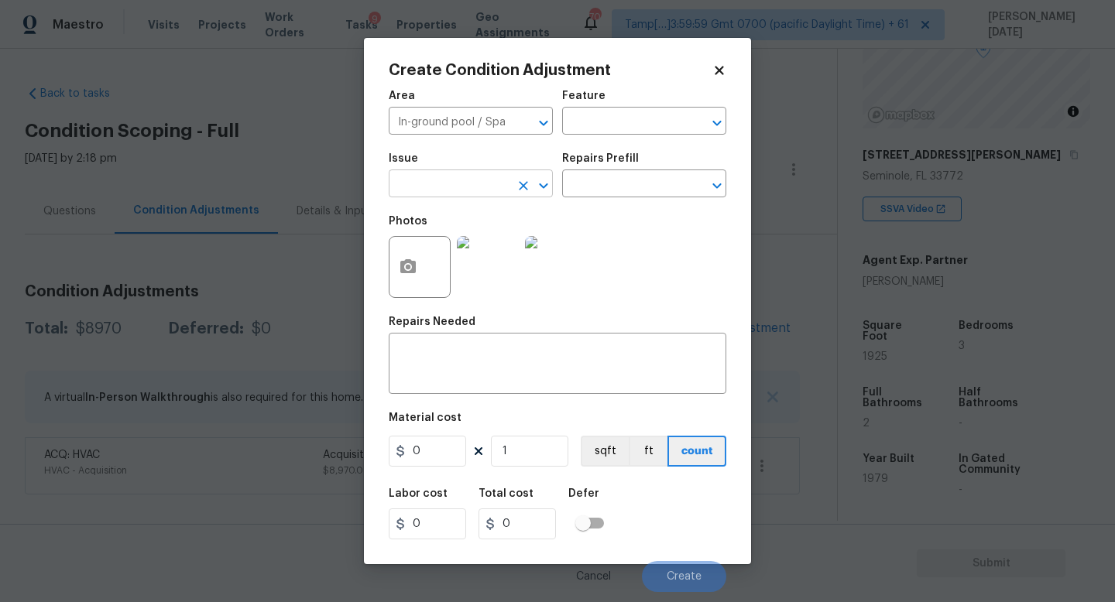
click at [460, 186] on input "text" at bounding box center [449, 185] width 121 height 24
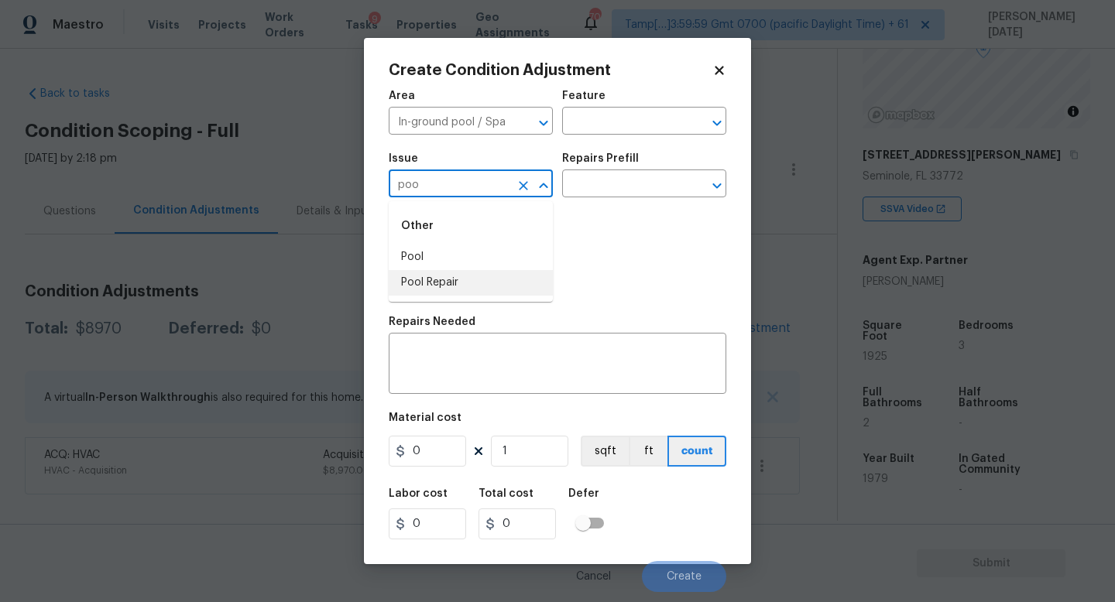
click at [457, 277] on li "Pool Repair" at bounding box center [471, 283] width 164 height 26
type input "Pool Repair"
click at [650, 155] on div "Repairs Prefill" at bounding box center [644, 163] width 164 height 20
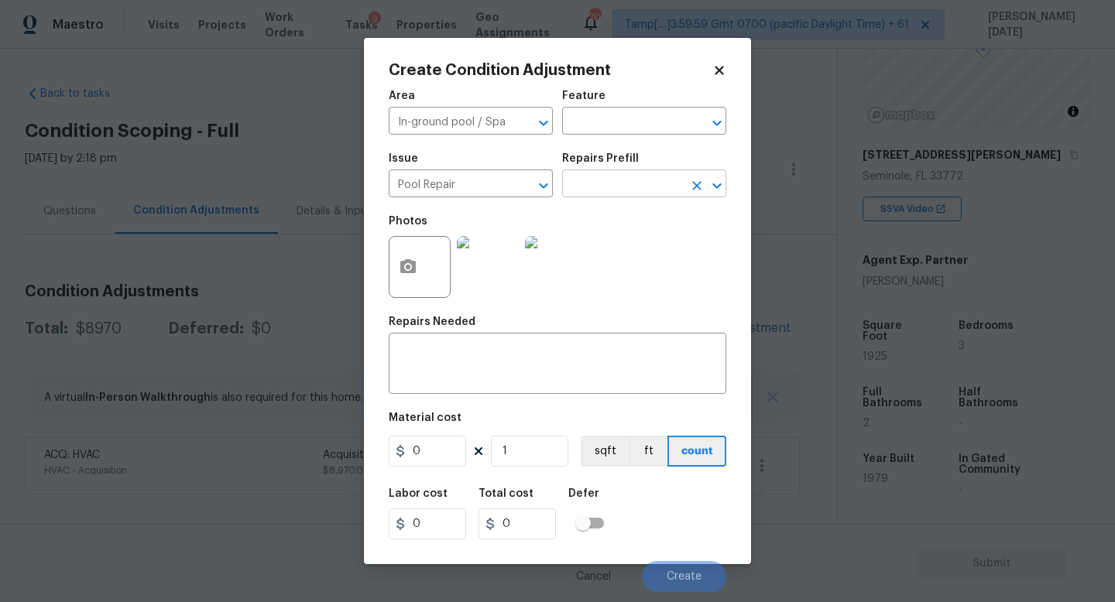
click at [643, 177] on input "text" at bounding box center [622, 185] width 121 height 24
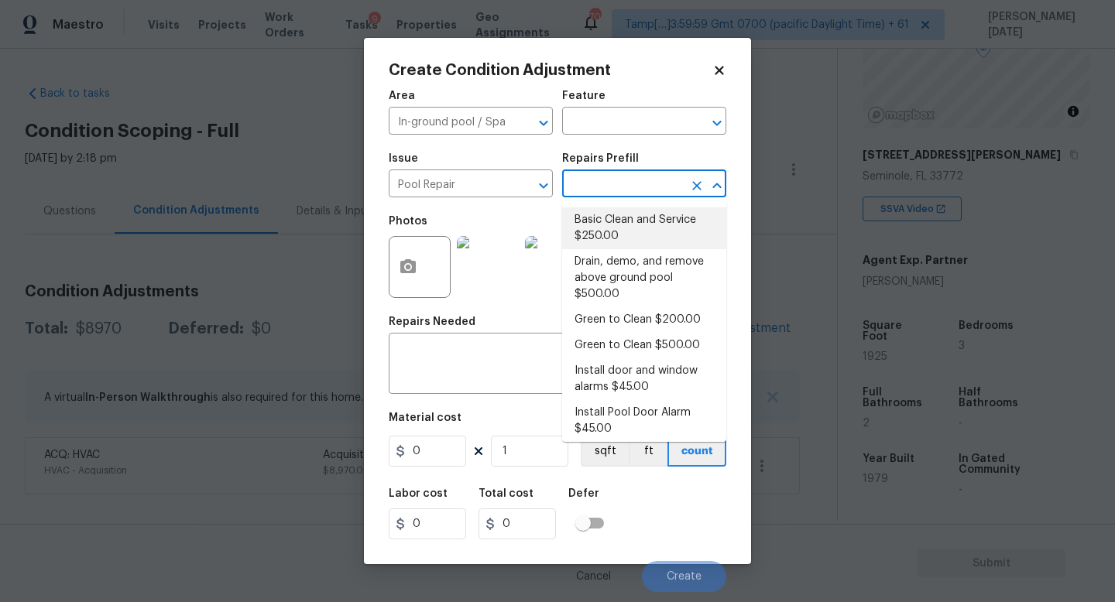
click at [643, 242] on li "Basic Clean and Service $250.00" at bounding box center [644, 229] width 164 height 42
type input "Pool"
type textarea "basic clean and service, balance chems, repair minor leaks at equipment, etc"
type input "250"
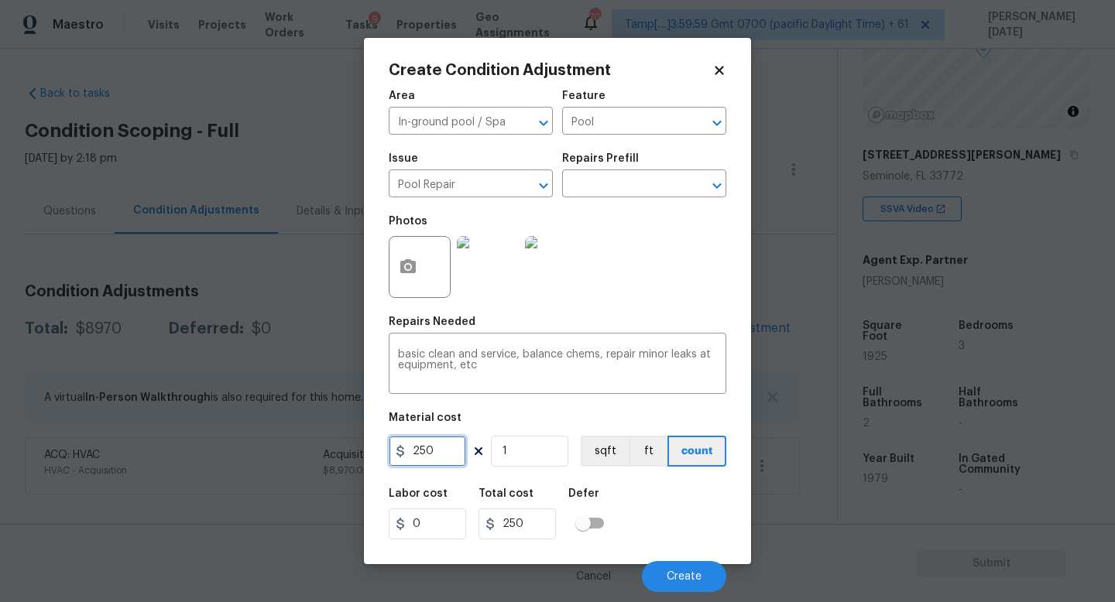
drag, startPoint x: 451, startPoint y: 454, endPoint x: 265, endPoint y: 451, distance: 186.6
click at [265, 451] on div "Create Condition Adjustment Area In-ground pool / Spa ​ Feature Pool ​ Issue Po…" at bounding box center [557, 301] width 1115 height 602
type input "500"
click at [701, 280] on div "Photos" at bounding box center [558, 257] width 338 height 101
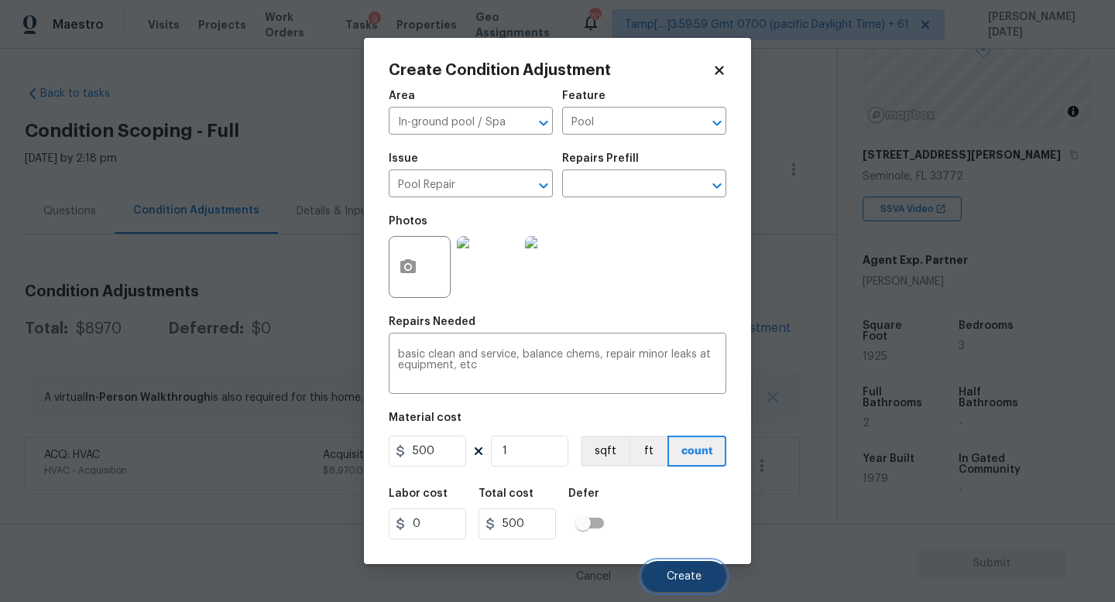
click at [687, 538] on span "Create" at bounding box center [684, 577] width 35 height 12
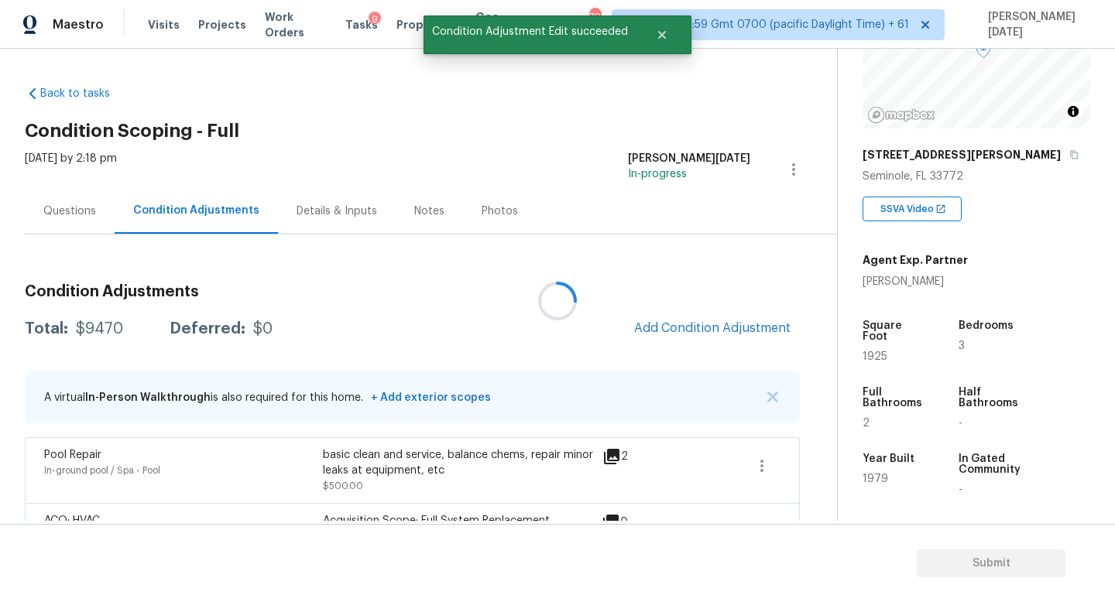
click at [880, 352] on span "1925" at bounding box center [875, 357] width 25 height 11
copy span "1925"
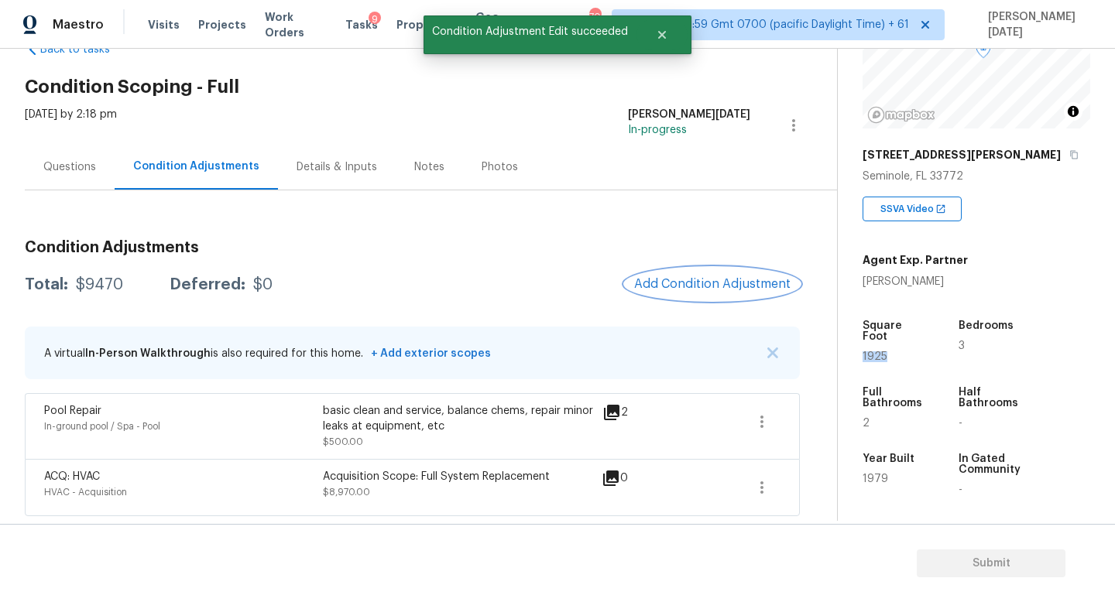
click at [660, 292] on button "Add Condition Adjustment" at bounding box center [712, 284] width 175 height 33
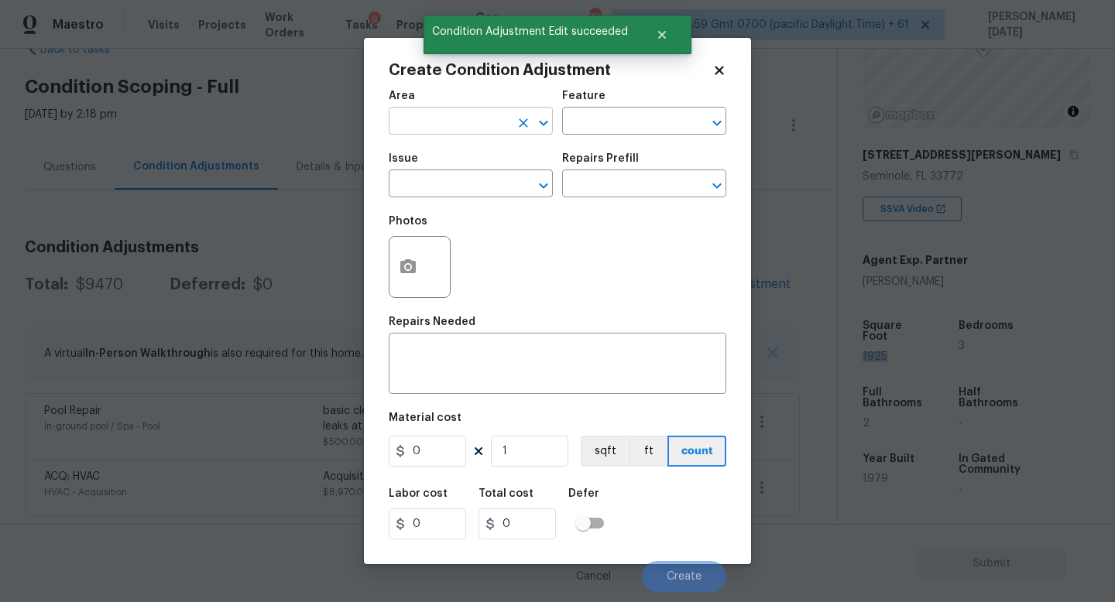
click at [418, 122] on input "text" at bounding box center [449, 123] width 121 height 24
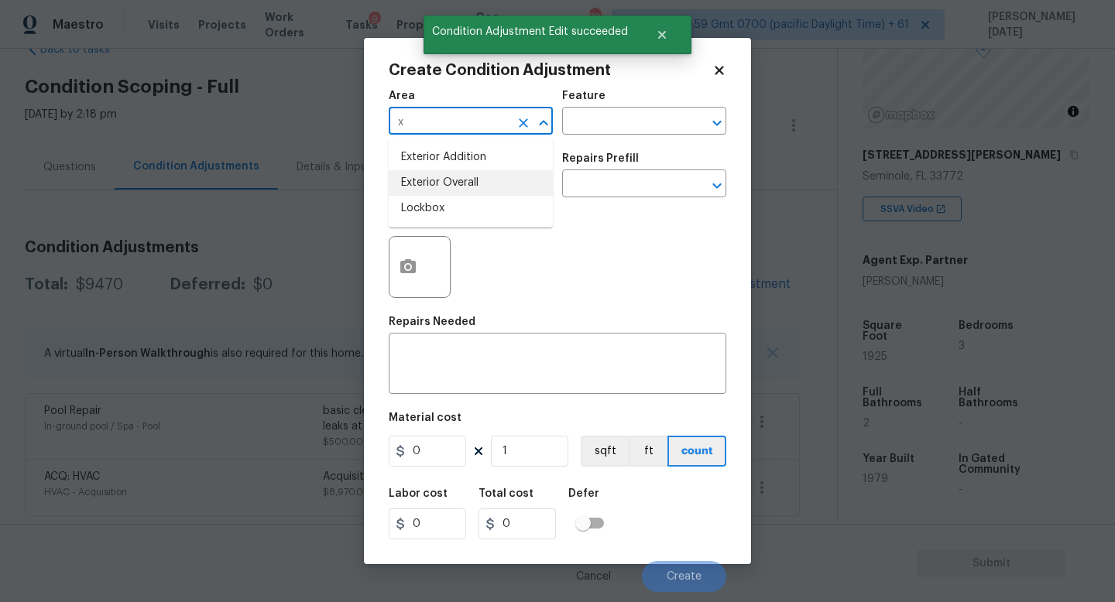
click at [477, 186] on li "Exterior Overall" at bounding box center [471, 183] width 164 height 26
type input "Exterior Overall"
click at [477, 186] on input "text" at bounding box center [449, 185] width 121 height 24
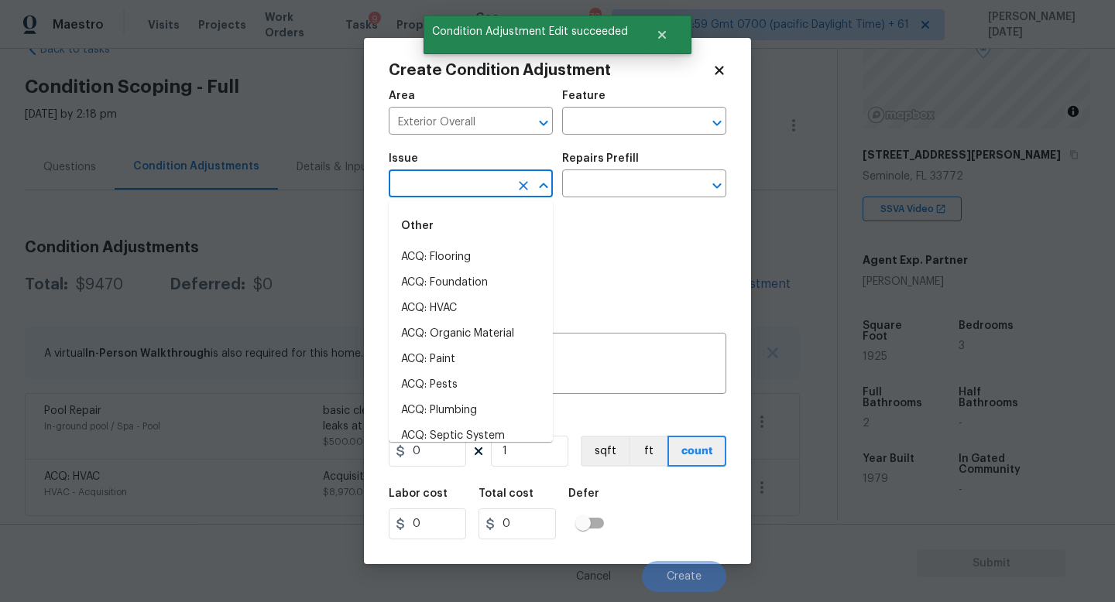
click at [477, 186] on input "text" at bounding box center [449, 185] width 121 height 24
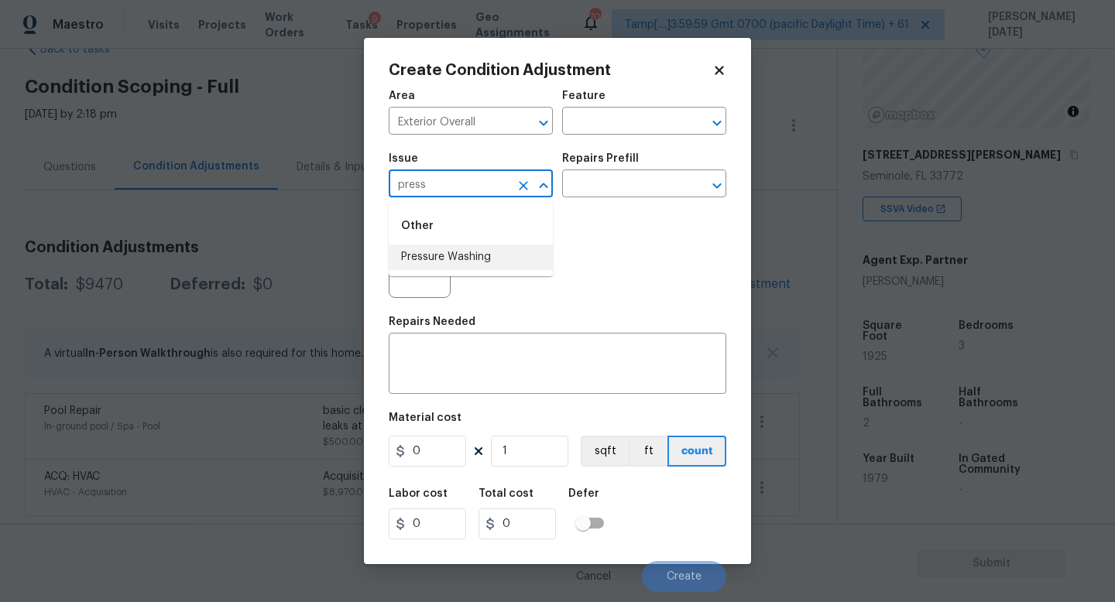
click at [473, 247] on li "Pressure Washing" at bounding box center [471, 258] width 164 height 26
type input "Pressure Washing"
click at [633, 175] on input "text" at bounding box center [622, 185] width 121 height 24
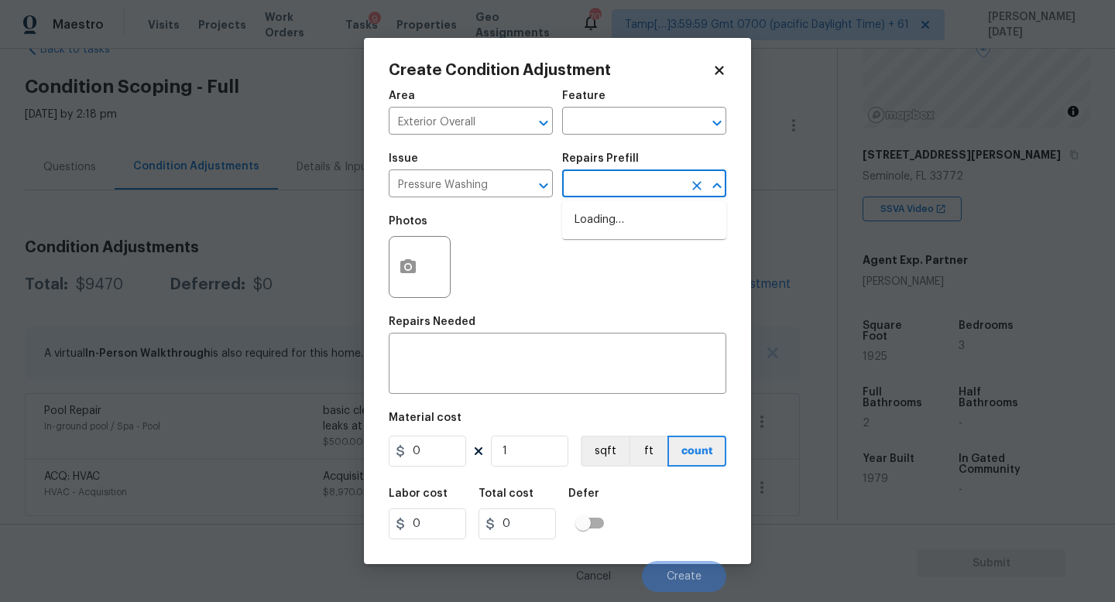
click at [633, 175] on input "text" at bounding box center [622, 185] width 121 height 24
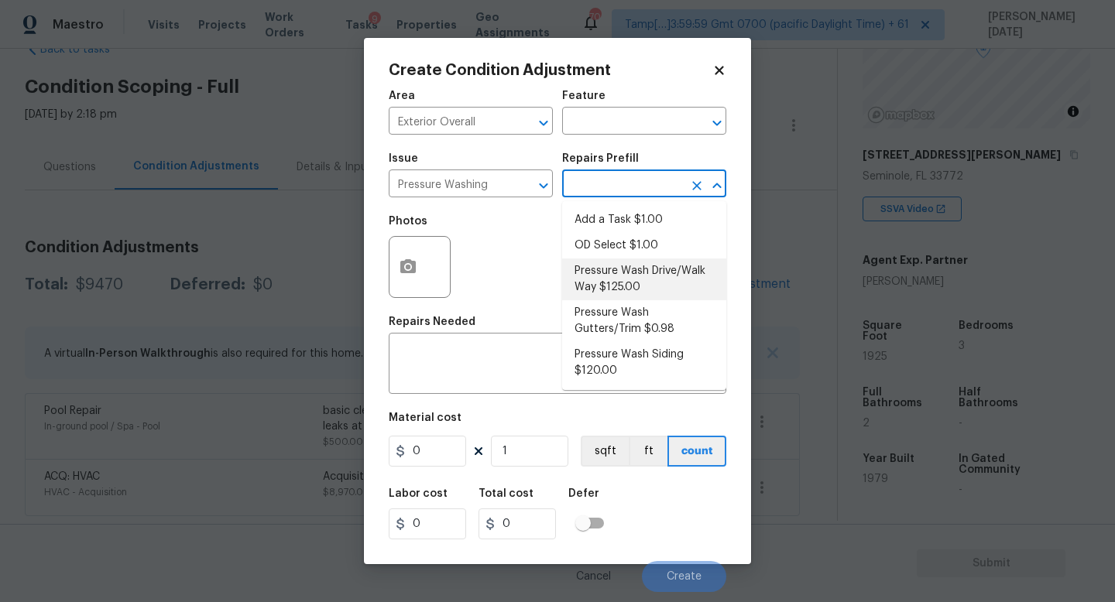
click at [641, 294] on li "Pressure Wash Drive/Walk Way $125.00" at bounding box center [644, 280] width 164 height 42
type input "Siding"
type textarea "Pressure wash the driveways/walkways as directed by the PM. Ensure that all deb…"
type input "125"
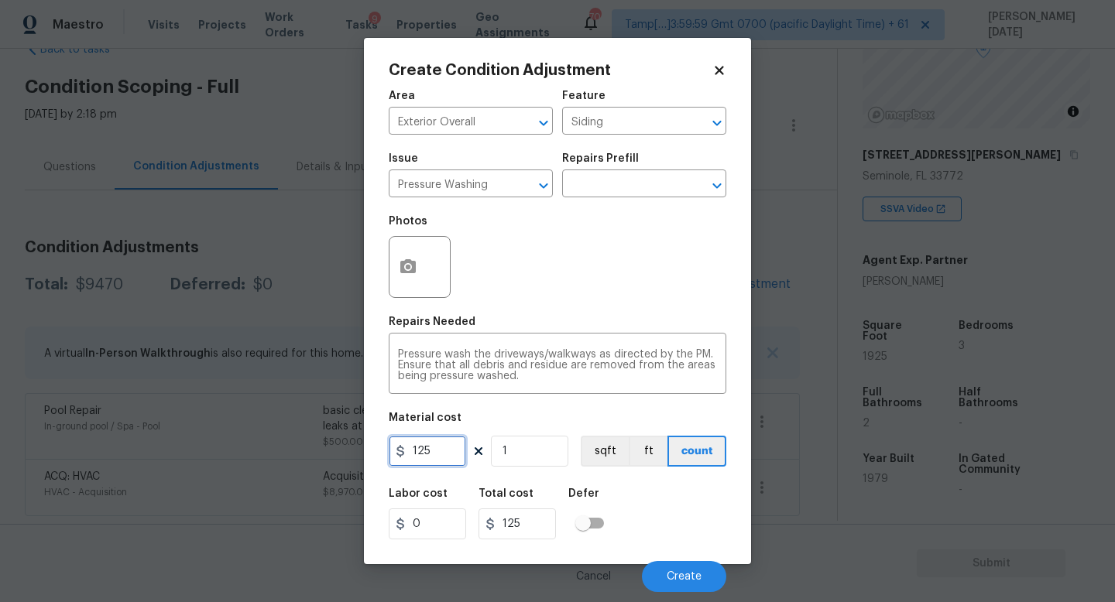
drag, startPoint x: 437, startPoint y: 456, endPoint x: 300, endPoint y: 455, distance: 137.8
click at [300, 455] on div "Create Condition Adjustment Area Exterior Overall ​ Feature Siding ​ Issue Pres…" at bounding box center [557, 301] width 1115 height 602
type input "200"
click at [554, 334] on div "Repairs Needed" at bounding box center [558, 327] width 338 height 20
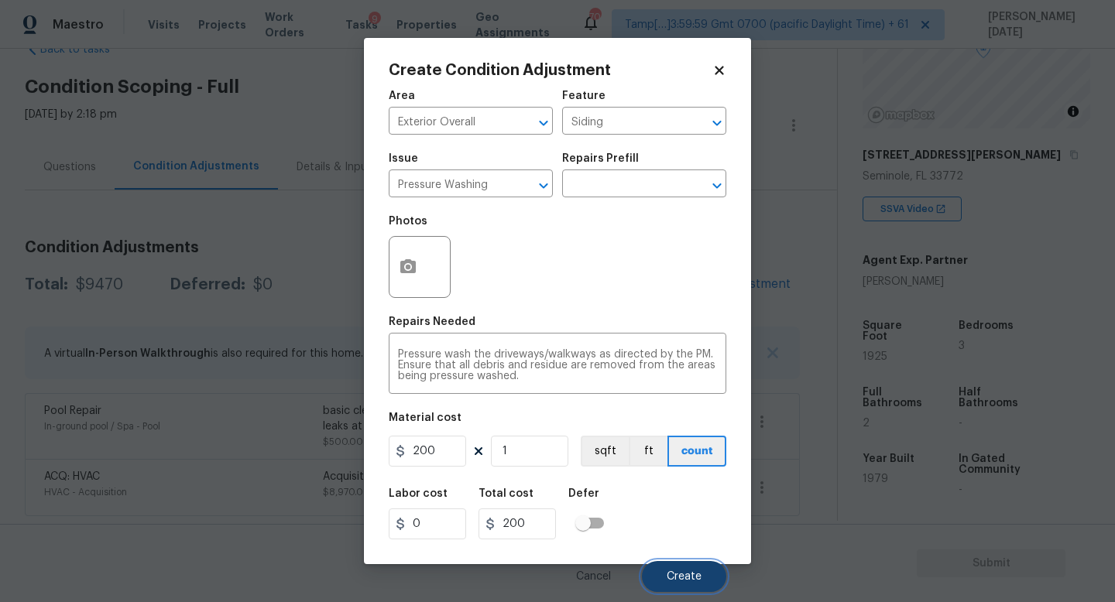
click at [702, 538] on button "Create" at bounding box center [684, 576] width 84 height 31
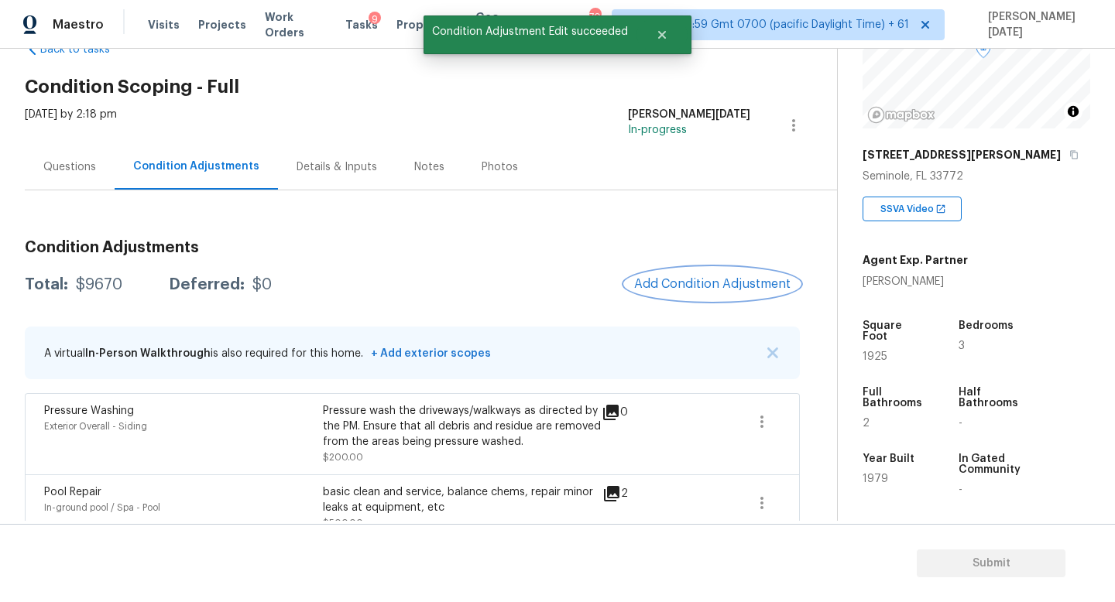
click at [715, 289] on span "Add Condition Adjustment" at bounding box center [712, 284] width 156 height 14
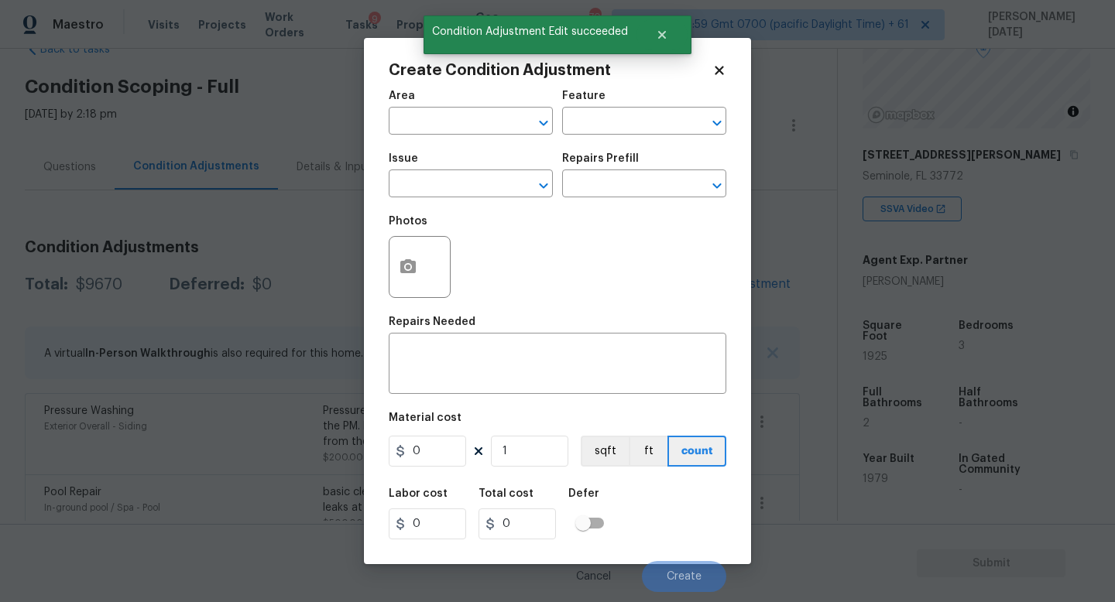
click at [385, 262] on div "Create Condition Adjustment Area ​ Feature ​ Issue ​ Repairs Prefill ​ Photos R…" at bounding box center [557, 301] width 387 height 526
click at [419, 276] on button "button" at bounding box center [407, 267] width 37 height 60
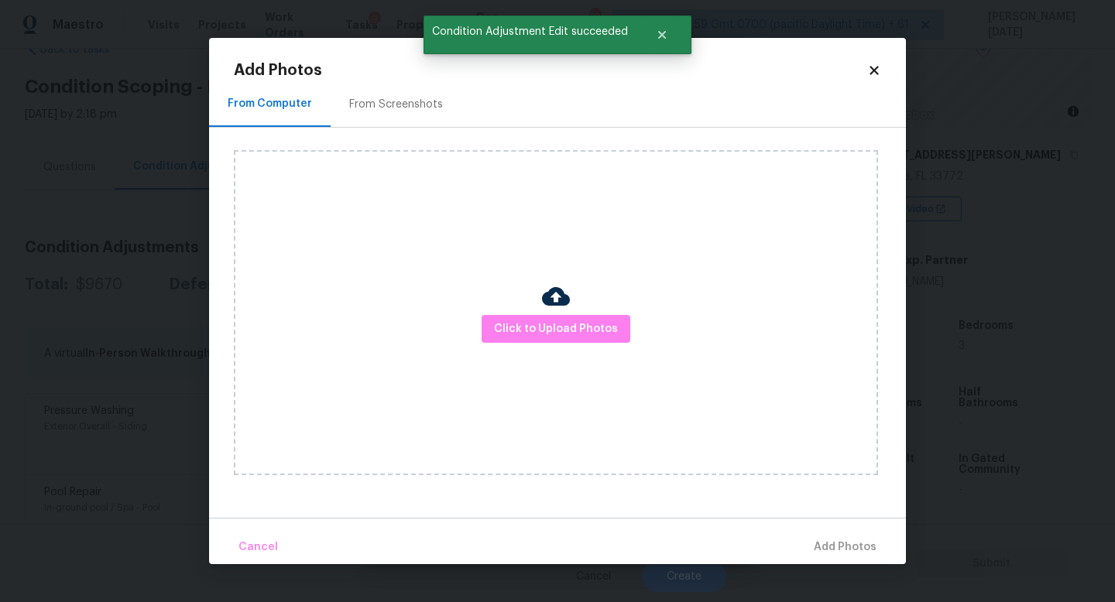
click at [417, 125] on div "From Screenshots" at bounding box center [396, 104] width 131 height 46
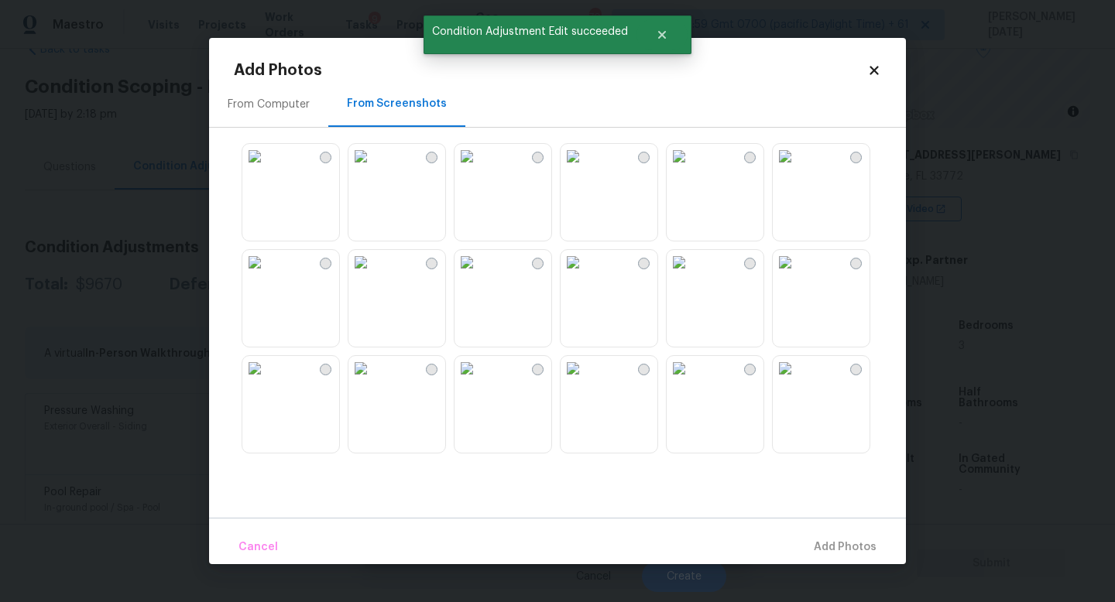
click at [373, 169] on img at bounding box center [360, 156] width 25 height 25
click at [571, 169] on img at bounding box center [573, 156] width 25 height 25
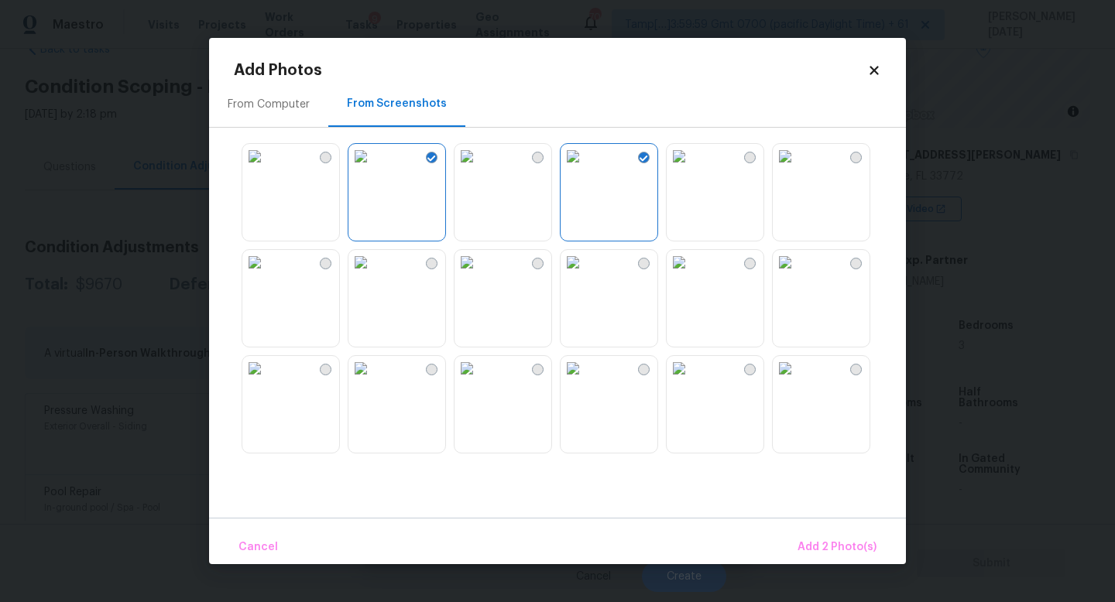
click at [791, 275] on img at bounding box center [785, 262] width 25 height 25
click at [691, 275] on img at bounding box center [679, 262] width 25 height 25
click at [838, 535] on button "Add 4 Photo(s)" at bounding box center [837, 547] width 92 height 33
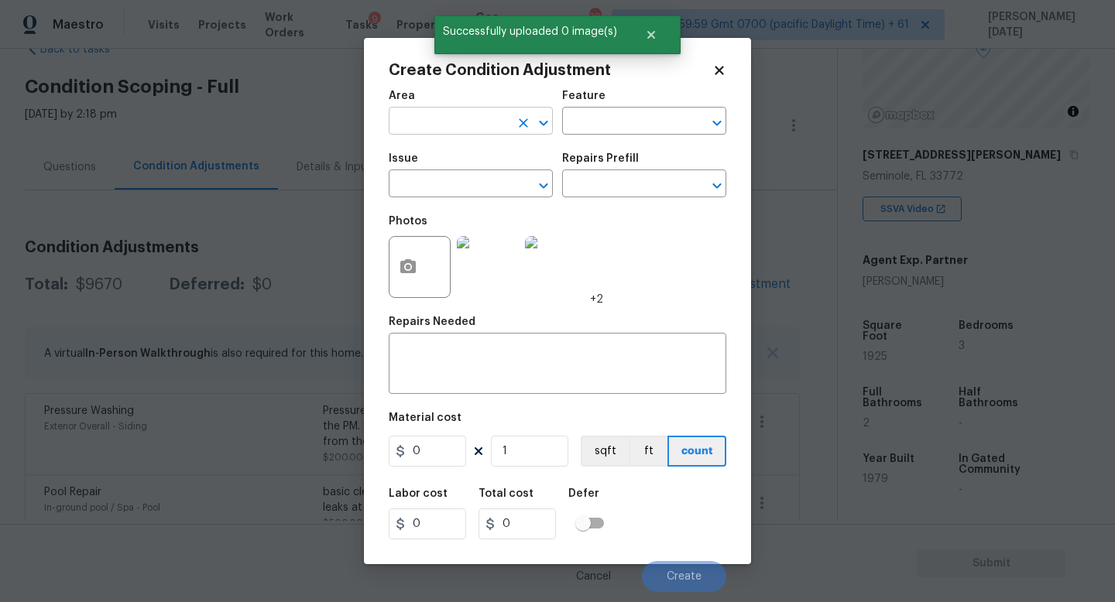
click at [411, 134] on input "text" at bounding box center [449, 123] width 121 height 24
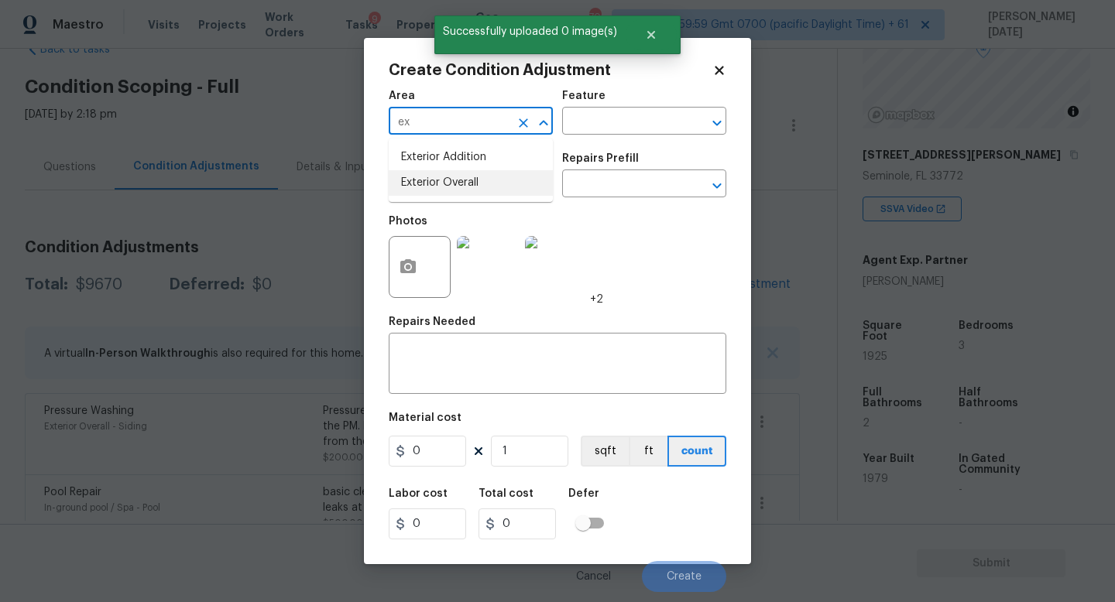
click at [439, 191] on li "Exterior Overall" at bounding box center [471, 183] width 164 height 26
type input "Exterior Overall"
click at [439, 191] on input "text" at bounding box center [449, 185] width 121 height 24
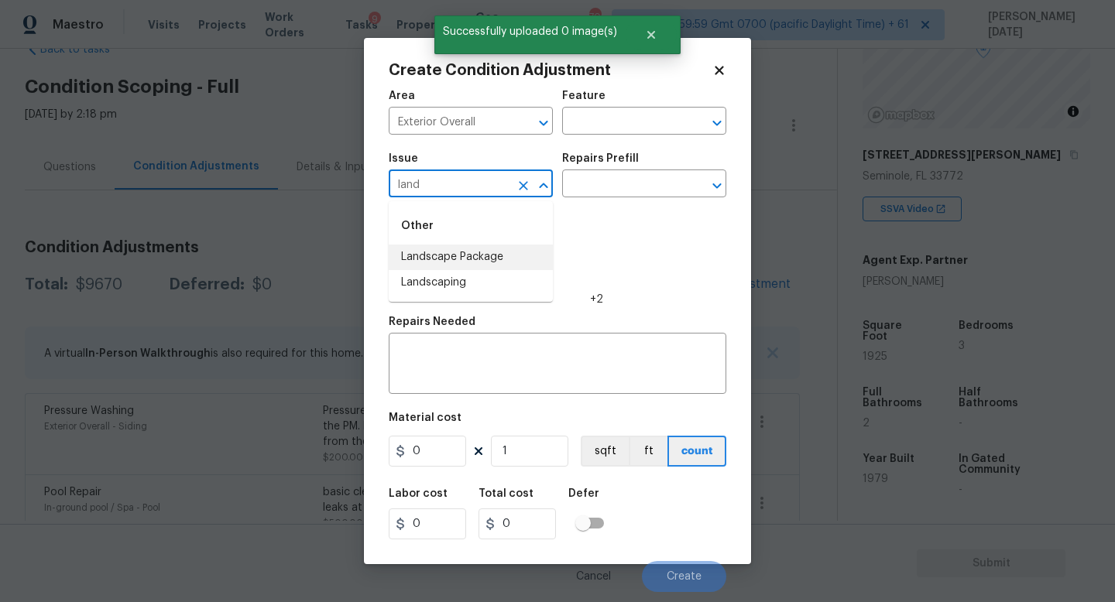
click at [471, 250] on li "Landscape Package" at bounding box center [471, 258] width 164 height 26
type input "Landscape Package"
click at [568, 201] on div "Issue Landscape Package ​ Repairs Prefill ​" at bounding box center [558, 175] width 338 height 63
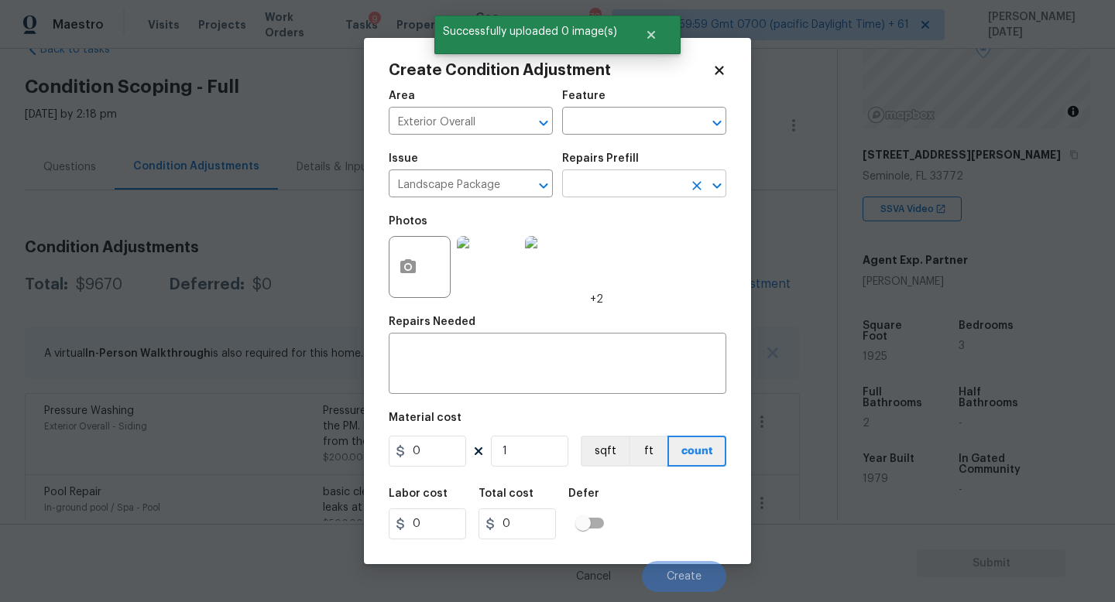
click at [630, 179] on input "text" at bounding box center [622, 185] width 121 height 24
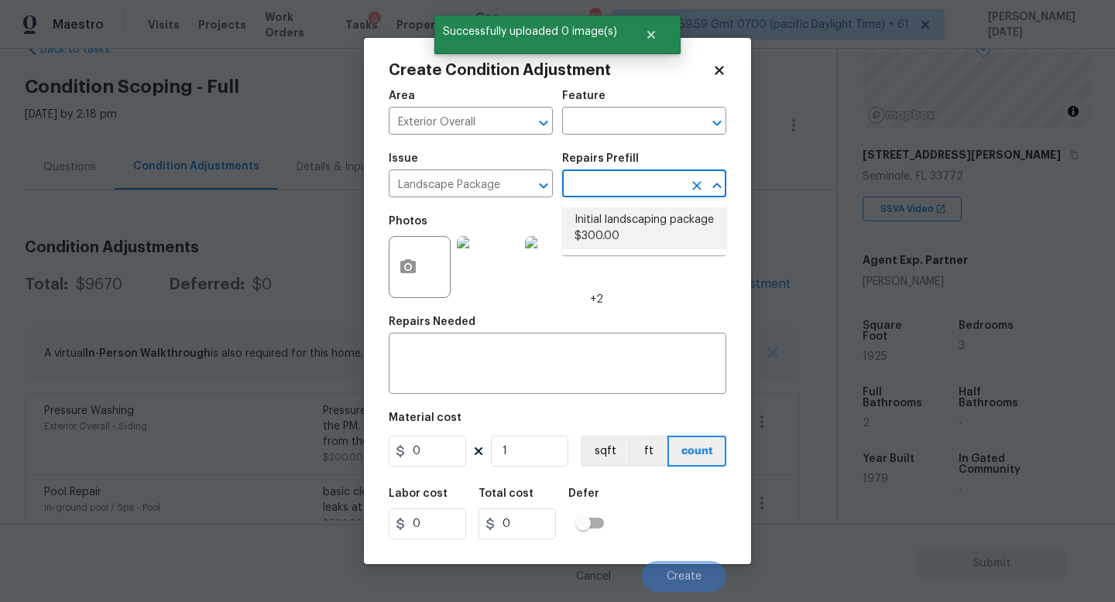
click at [644, 230] on li "Initial landscaping package $300.00" at bounding box center [644, 229] width 164 height 42
type input "Home Readiness Packages"
type textarea "Mowing of grass up to 6" in height. Mow, edge along driveways & sidewalks, trim…"
type input "300"
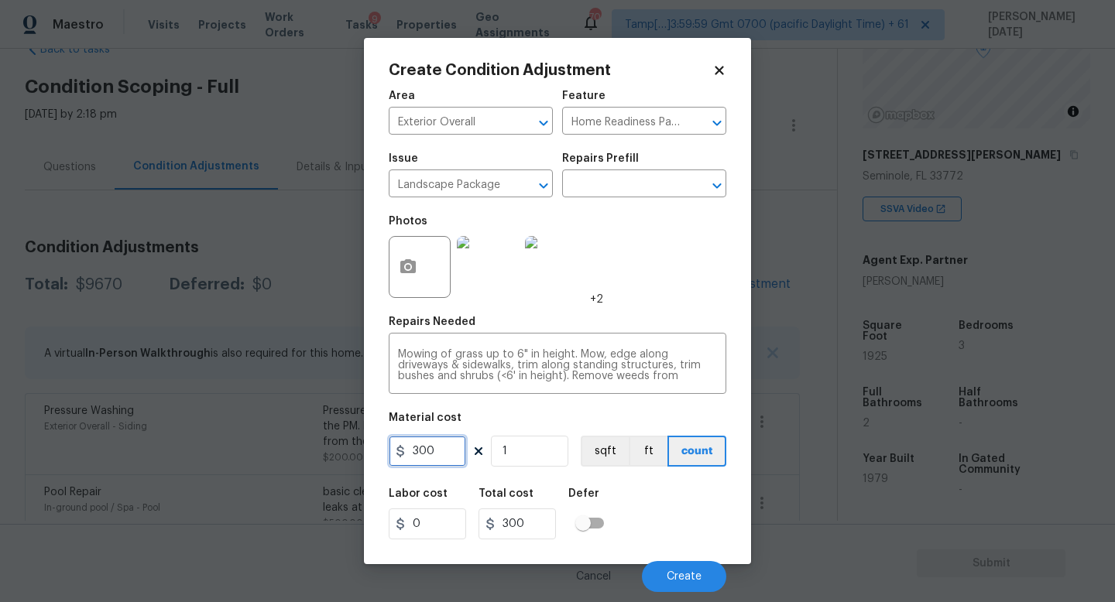
drag, startPoint x: 451, startPoint y: 455, endPoint x: 245, endPoint y: 455, distance: 205.2
click at [245, 455] on div "Create Condition Adjustment Area Exterior Overall ​ Feature Home Readiness Pack…" at bounding box center [557, 301] width 1115 height 602
type input "400"
click at [695, 538] on span "Create" at bounding box center [684, 577] width 35 height 12
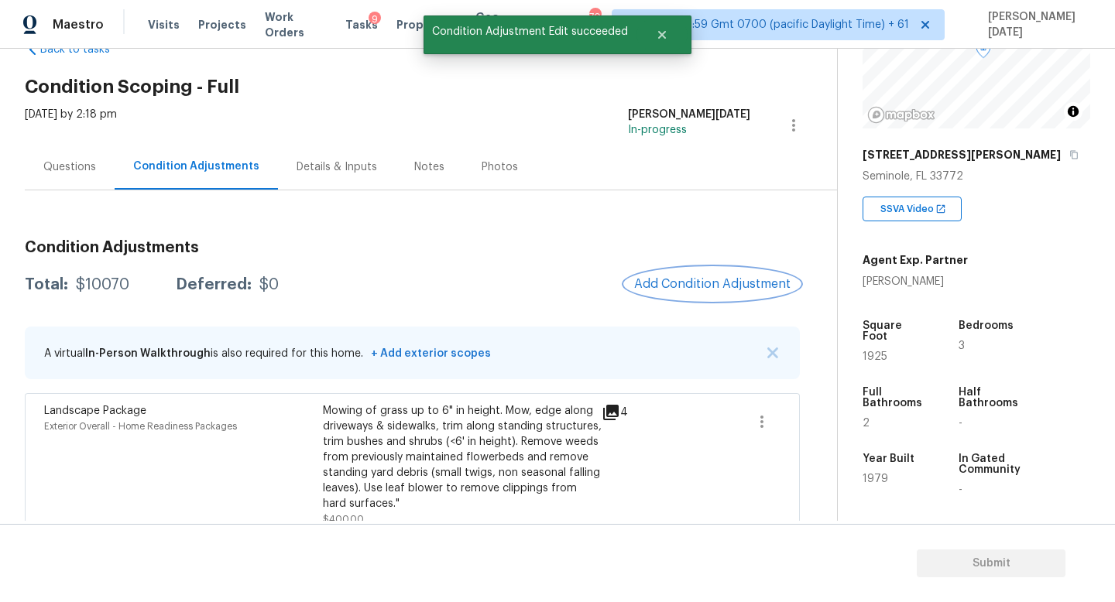
click at [719, 284] on span "Add Condition Adjustment" at bounding box center [712, 284] width 156 height 14
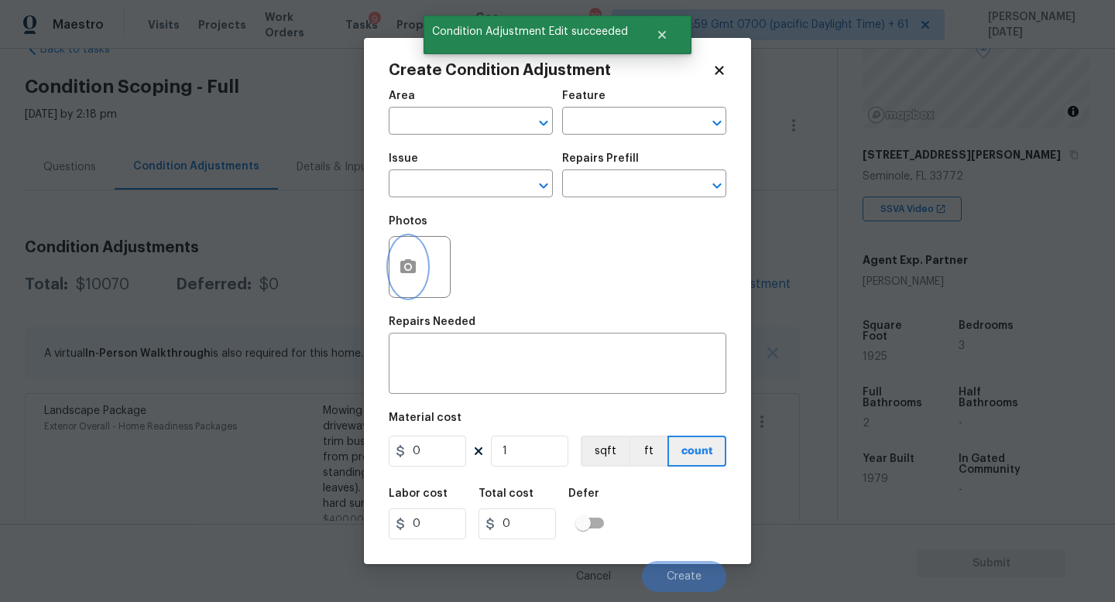
click at [389, 268] on button "button" at bounding box center [407, 267] width 37 height 60
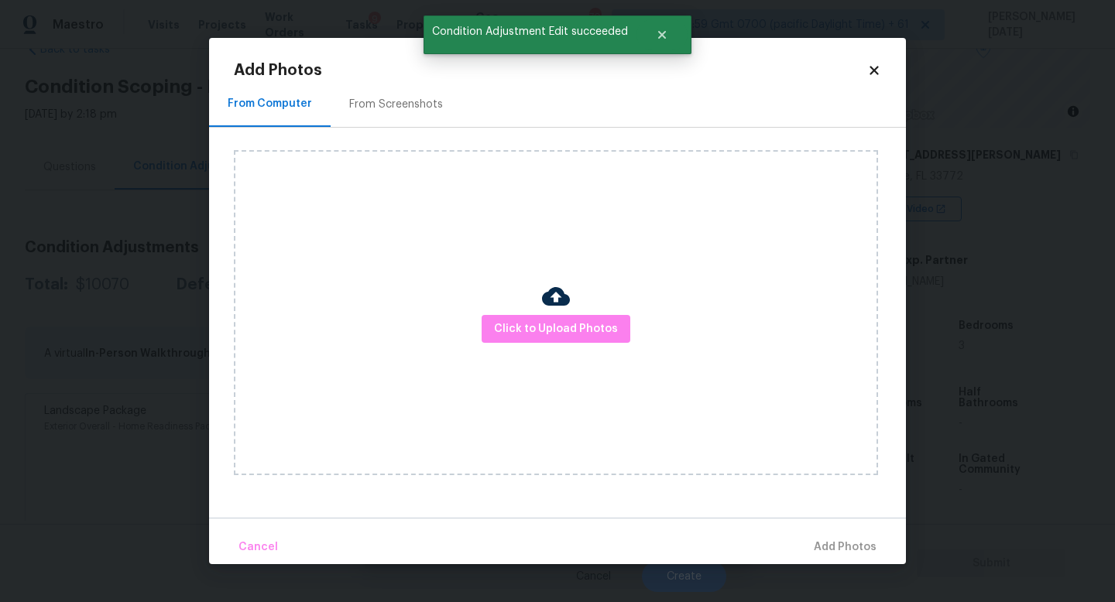
click at [550, 307] on img at bounding box center [556, 297] width 28 height 28
click at [557, 328] on span "Click to Upload Photos" at bounding box center [556, 329] width 124 height 19
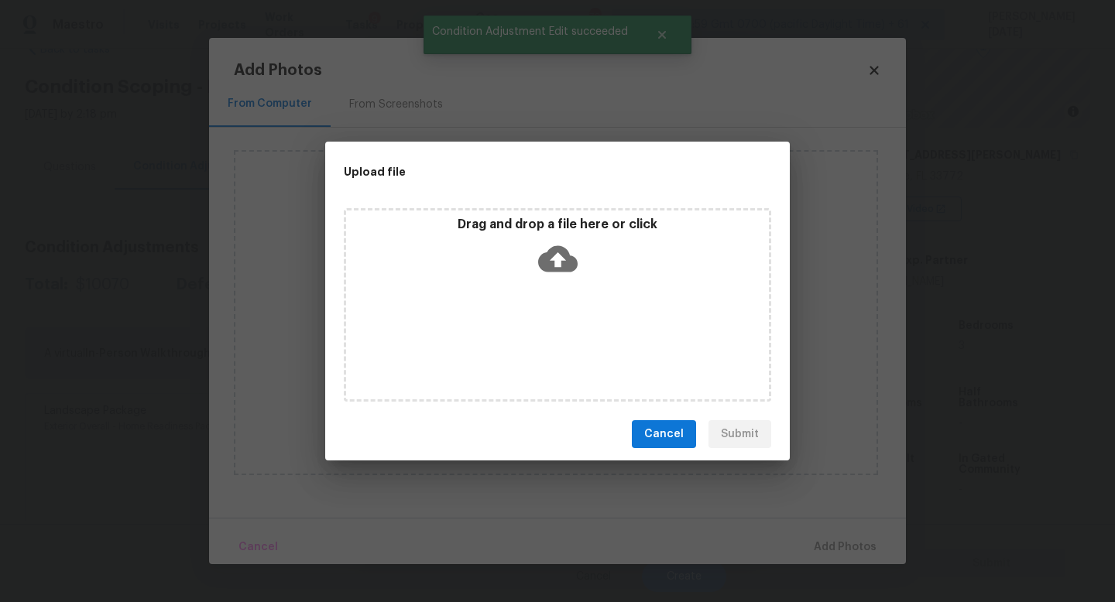
click at [557, 328] on div "Drag and drop a file here or click" at bounding box center [557, 305] width 427 height 194
